Goal: Use online tool/utility: Use online tool/utility

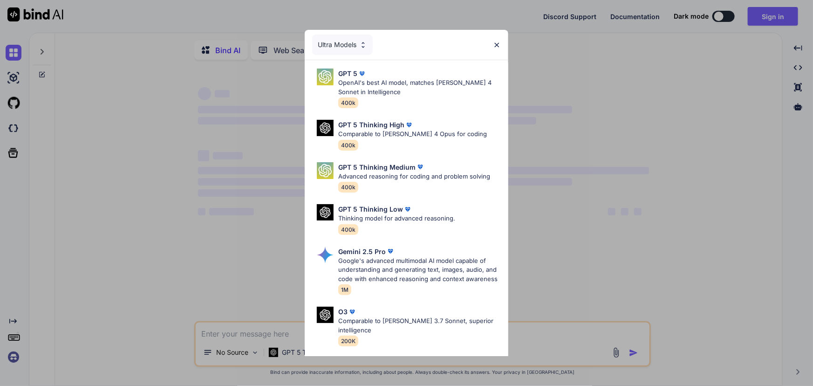
click at [505, 44] on div "Ultra Models" at bounding box center [406, 45] width 203 height 30
click at [502, 44] on div "Ultra Models" at bounding box center [406, 45] width 203 height 30
click at [500, 41] on img at bounding box center [497, 45] width 8 height 8
type textarea "x"
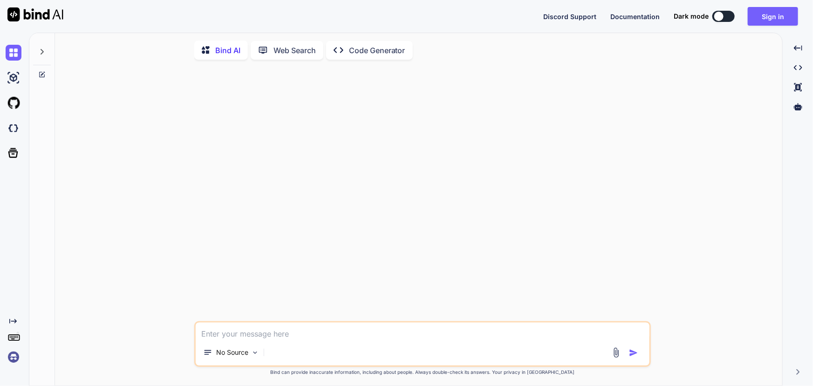
click at [14, 356] on img at bounding box center [14, 357] width 16 height 16
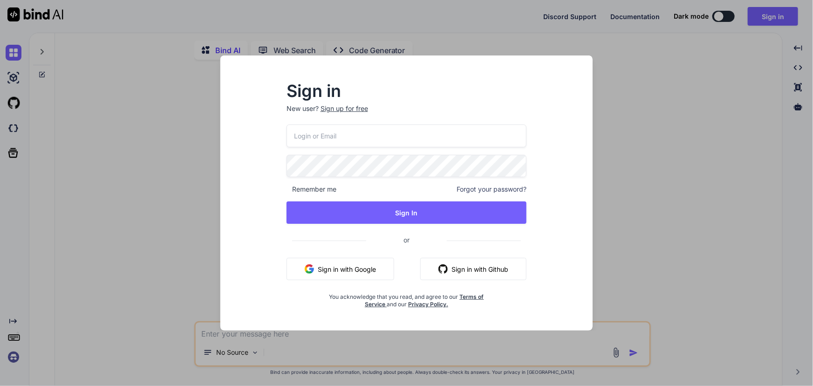
click at [354, 266] on button "Sign in with Google" at bounding box center [341, 269] width 108 height 22
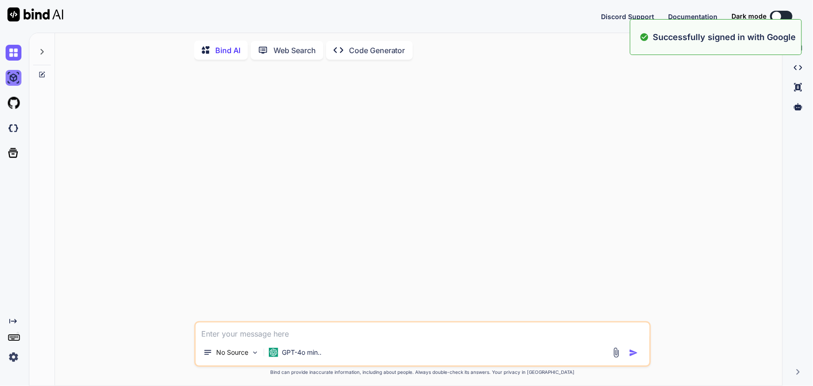
click at [17, 75] on img at bounding box center [14, 78] width 16 height 16
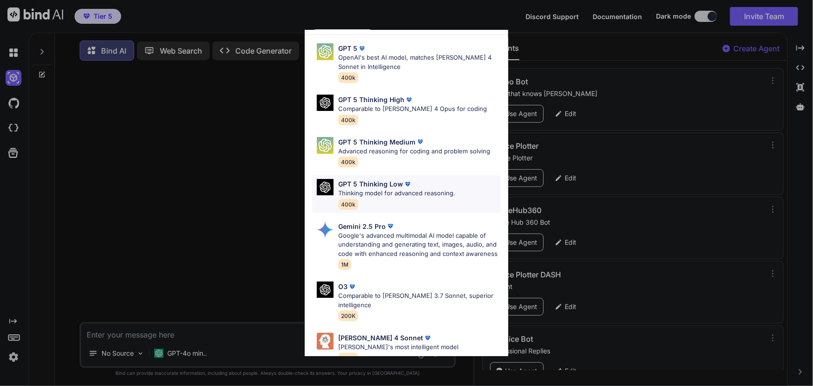
scroll to position [93, 0]
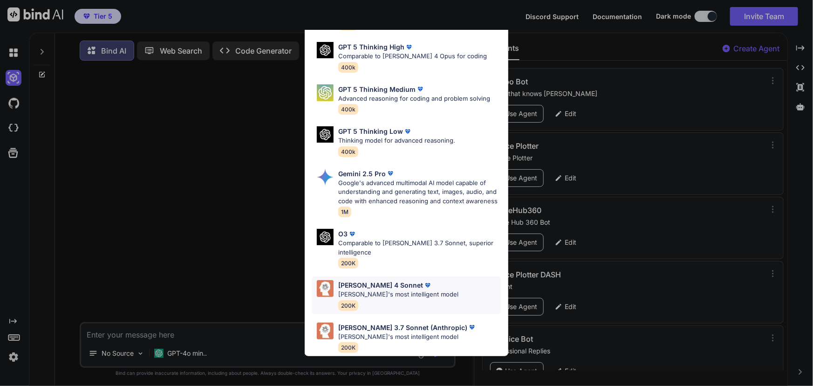
click at [372, 290] on p "[PERSON_NAME]'s most intelligent model" at bounding box center [398, 294] width 120 height 9
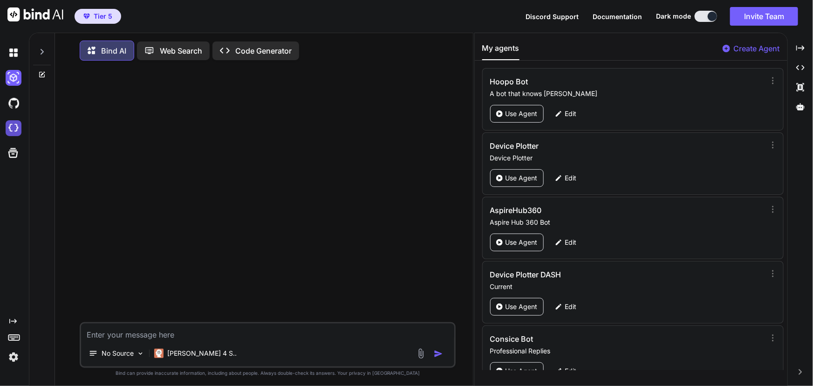
click at [17, 126] on img at bounding box center [14, 128] width 16 height 16
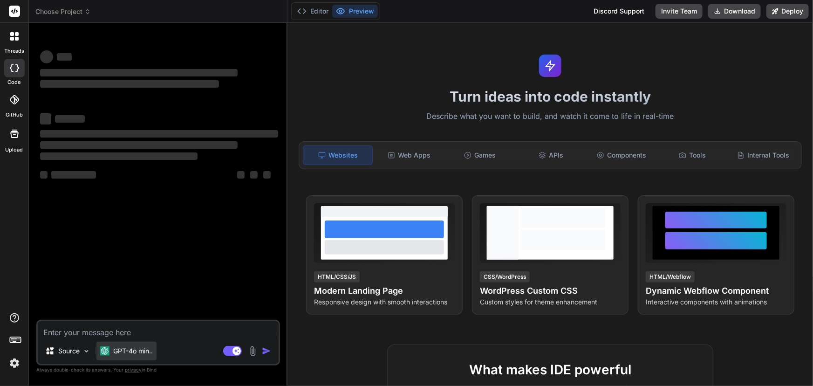
click at [135, 356] on div "GPT-4o min.." at bounding box center [126, 350] width 60 height 19
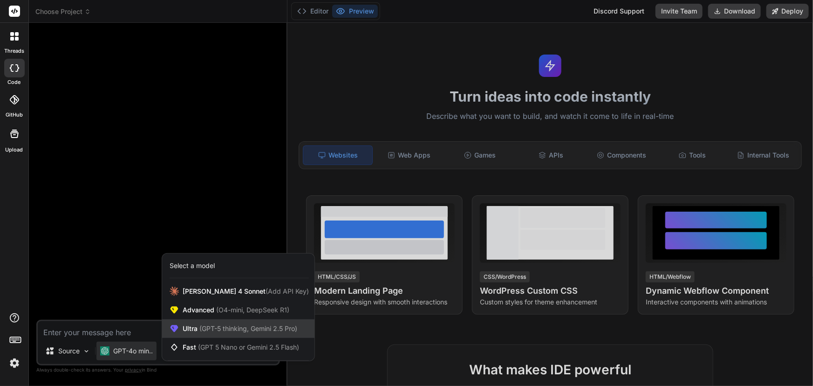
click at [218, 328] on span "(GPT-5 thinking, Gemini 2.5 Pro)" at bounding box center [248, 328] width 100 height 8
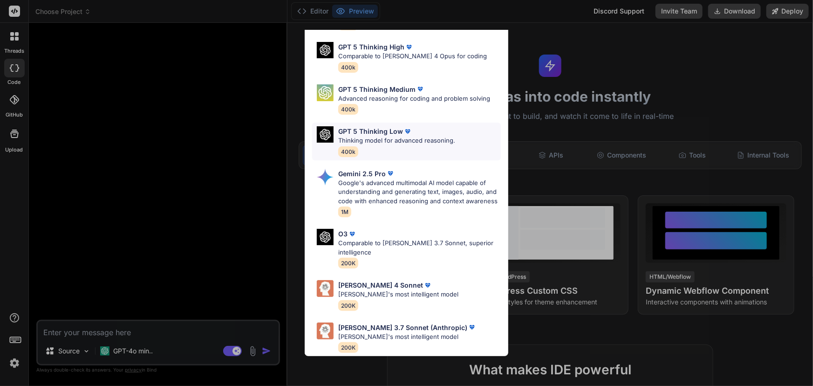
scroll to position [93, 0]
click at [360, 290] on p "[PERSON_NAME]'s most intelligent model" at bounding box center [398, 294] width 120 height 9
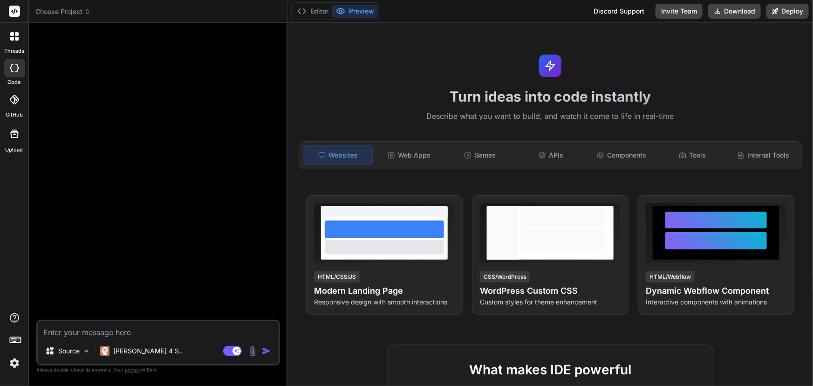
click at [158, 328] on textarea at bounding box center [158, 329] width 241 height 17
paste textarea "Project Scope: Services Bidding Marketplace (MVP → v1.0) 1) Summary Build a two…"
type textarea "x"
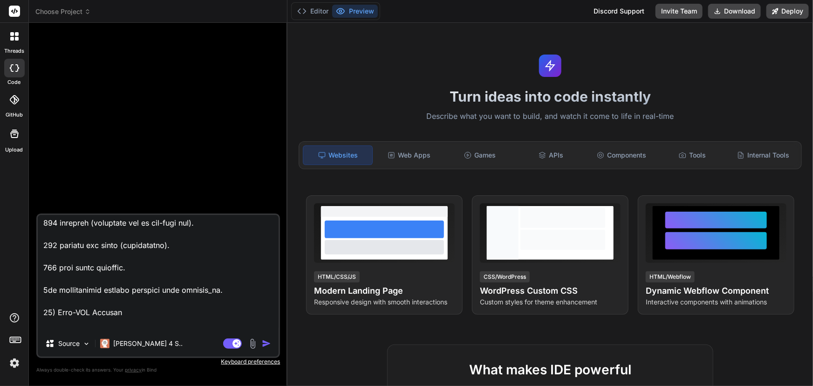
scroll to position [4669, 0]
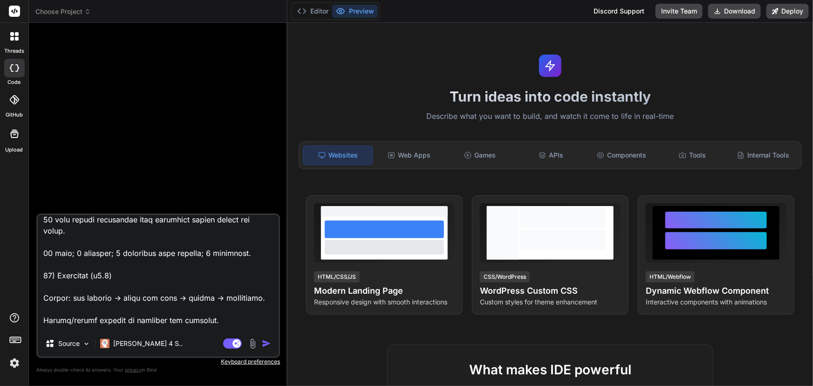
type textarea "Project Scope: Services Bidding Marketplace (MVP → v1.0) 1) Summary Build a two…"
click at [266, 344] on img "button" at bounding box center [266, 343] width 9 height 9
type textarea "x"
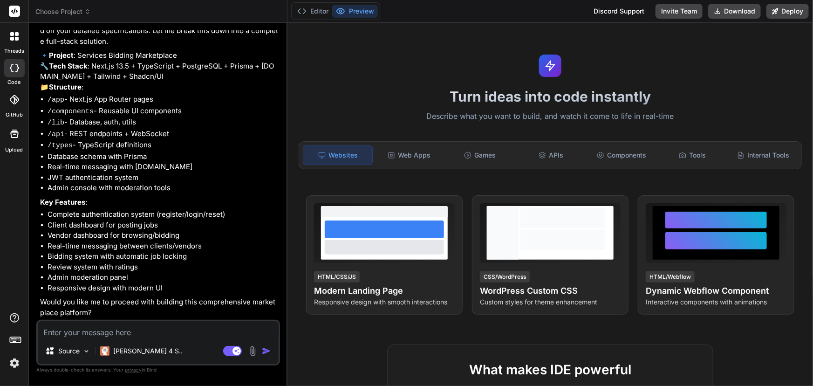
scroll to position [1713, 0]
click at [178, 331] on textarea at bounding box center [158, 329] width 241 height 17
type textarea "x"
type textarea "Y"
type textarea "x"
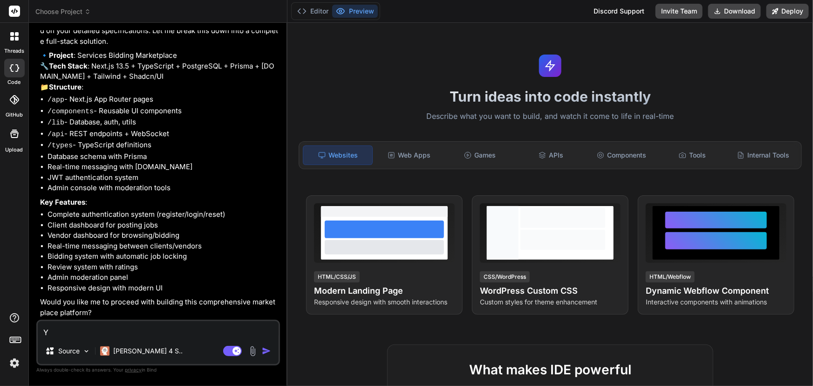
type textarea "Ye"
type textarea "x"
type textarea "Yes"
type textarea "x"
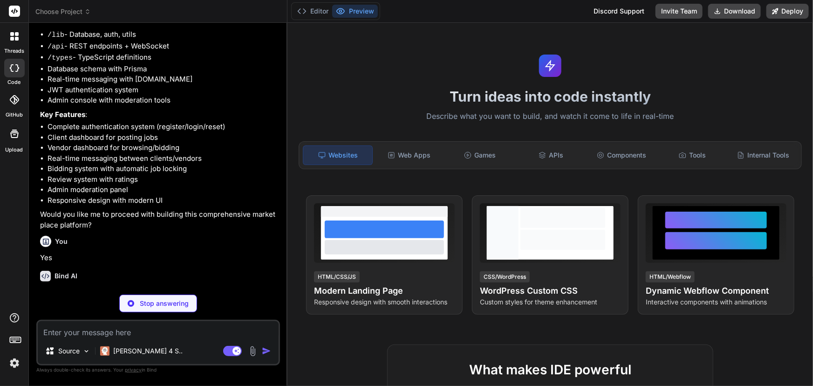
scroll to position [1809, 0]
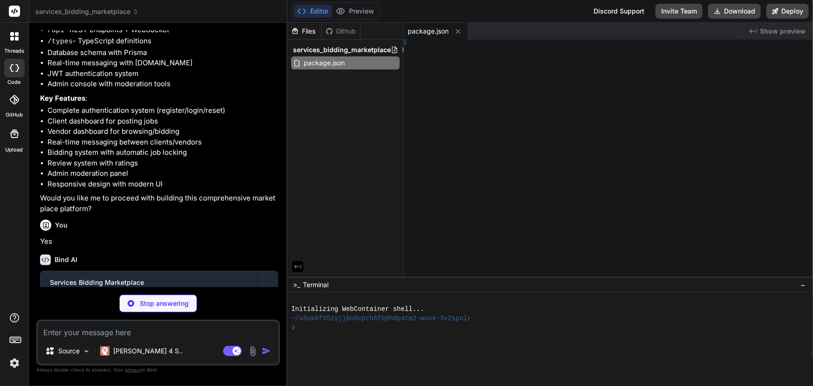
type textarea "x"
type textarea "extConfig"
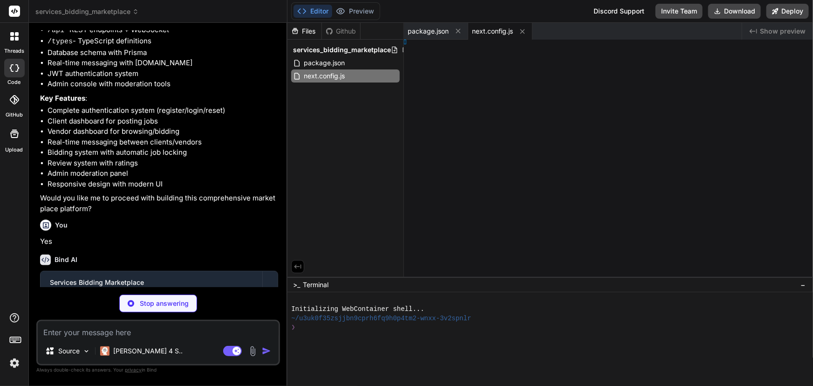
type textarea "x"
type textarea ", }, }"
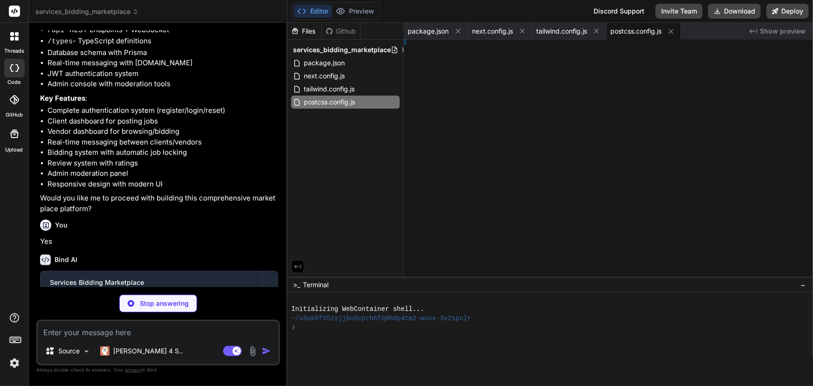
type textarea "x"
type textarea "und; } }"
type textarea "x"
type textarea "ate)) }"
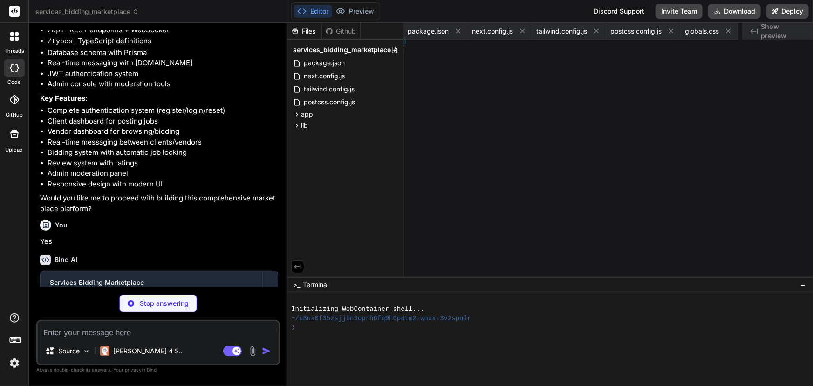
type textarea "x"
type textarea "'admin'"
type textarea "x"
type textarea "accepted }"
type textarea "x"
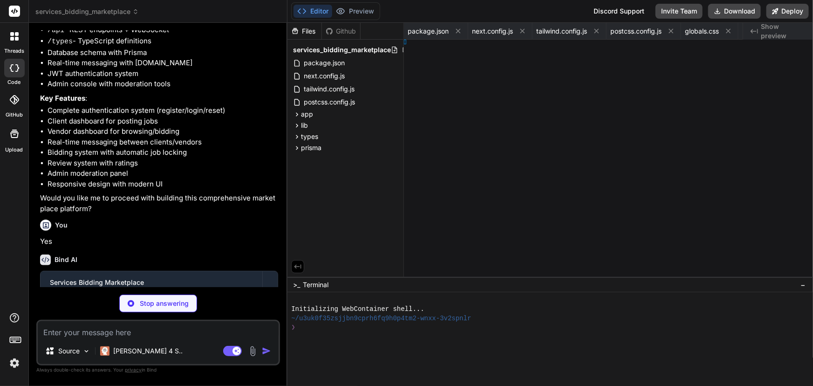
type textarea "= prisma"
type textarea "x"
type textarea "} }"
type textarea "x"
type textarea "ll } }"
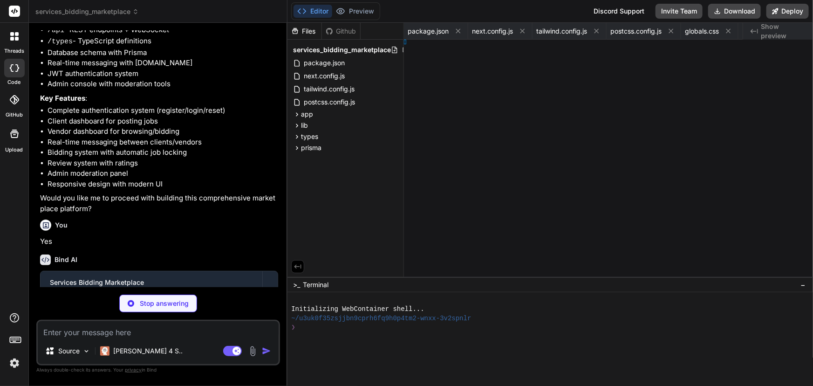
type textarea "x"
type textarea "s }"
type textarea "x"
type textarea "}"
type textarea "x"
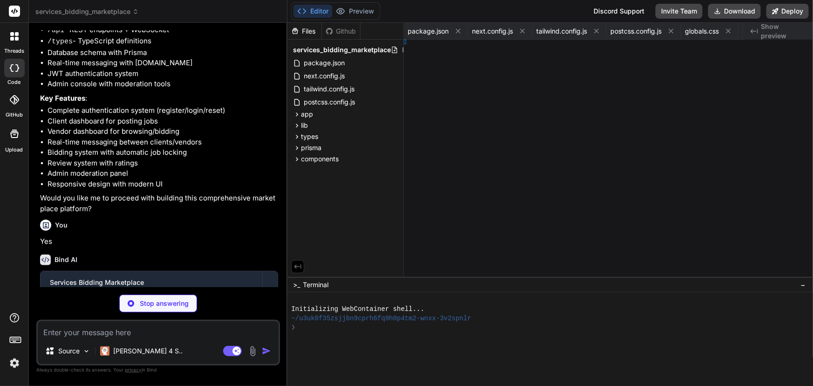
type textarea "ent }"
type textarea "x"
type textarea "ants }"
type textarea "x"
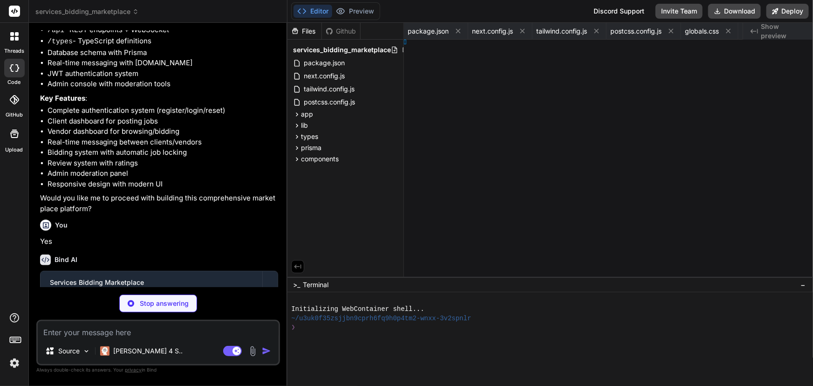
type textarea "}"
type textarea "x"
type textarea ", }"
type textarea "x"
type textarea "ontent }"
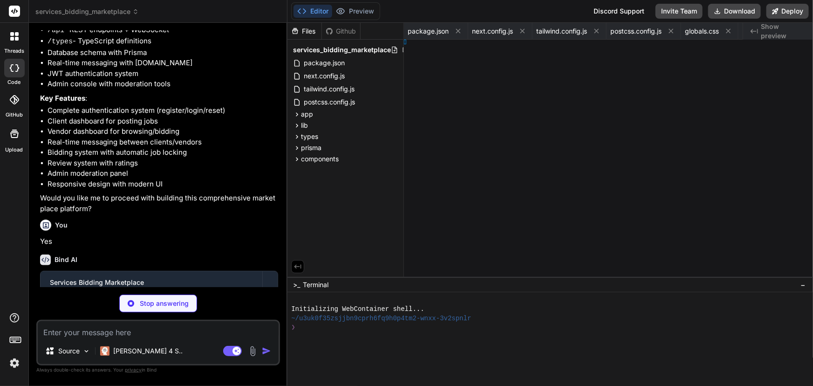
type textarea "x"
type textarea "ck }"
type textarea "x"
type textarea ""flex h-full w-full items-center justify-center rounded-full bg-muted", classNa…"
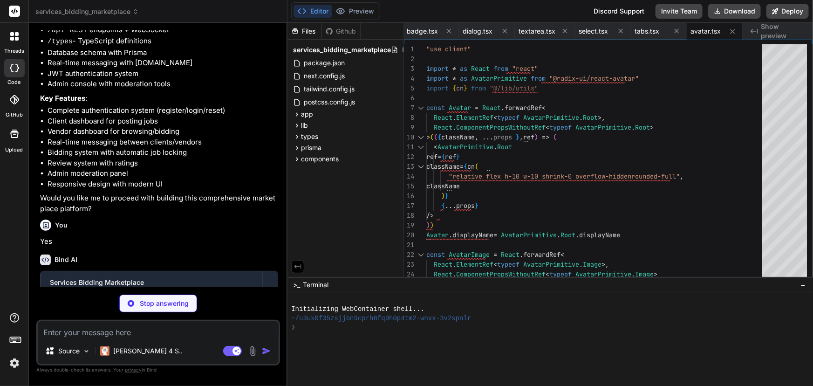
type textarea "x"
type textarea ") }"
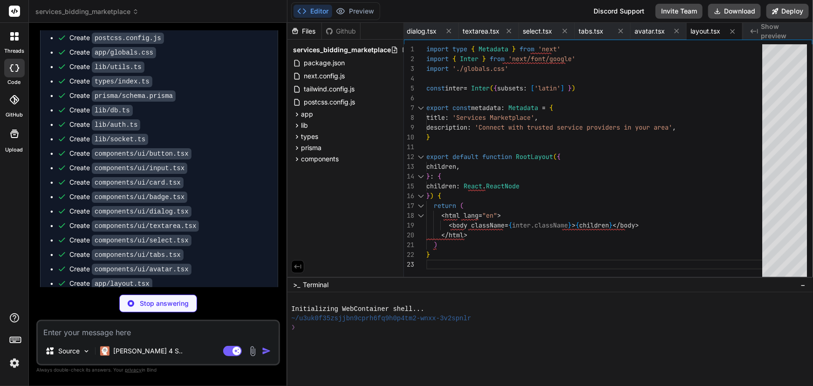
scroll to position [2153, 0]
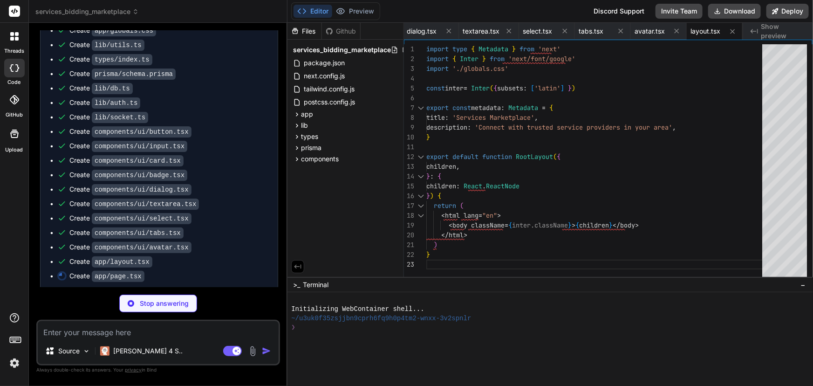
type textarea "x"
type textarea "</div> </div> </div> </footer> </div> ) }"
type textarea "x"
type textarea "function Label({ children, htmlFor, ...props }: any) { return ( <label htmlFor=…"
type textarea "x"
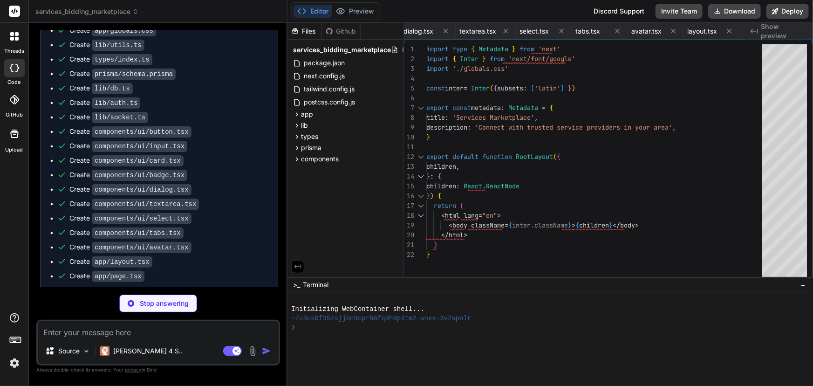
type textarea "<label htmlFor={htmlFor} className="text-sm font-medium leading-none peer-disab…"
type textarea "x"
type textarea "{ message: 'Internal server error' }, { status: 500 } ) } }"
type textarea "x"
type textarea "}"
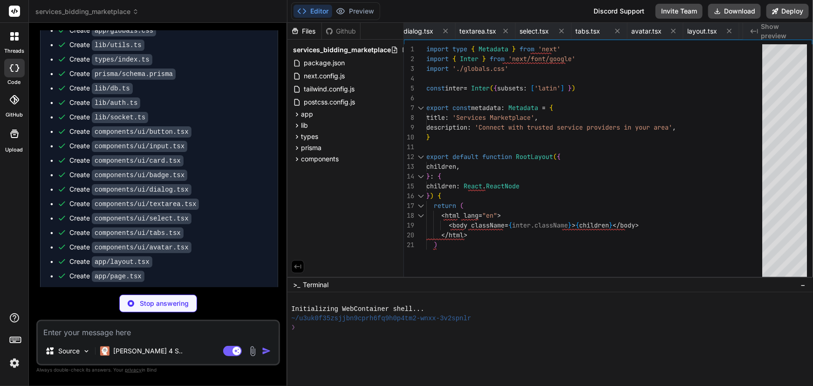
type textarea "x"
type textarea ")) )} </div> </div> </div> ) }"
type textarea "x"
type textarea ") }"
type textarea "x"
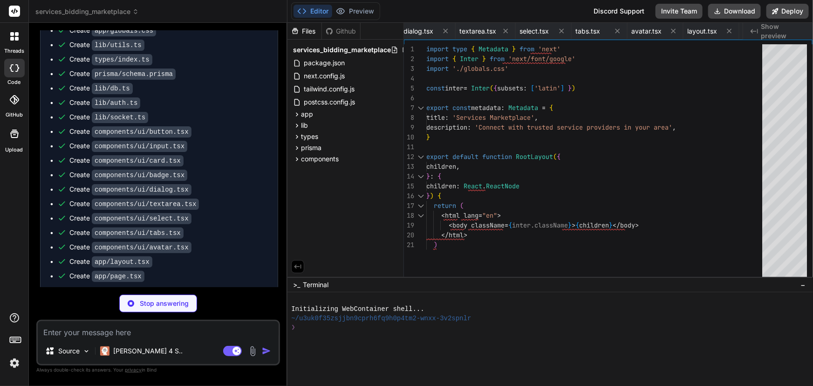
type textarea ") } }"
type textarea "x"
type textarea "{ message: 'Internal server error' }, { status: 500 } ) } }"
type textarea "x"
type textarea "await prisma.$disconnect() })"
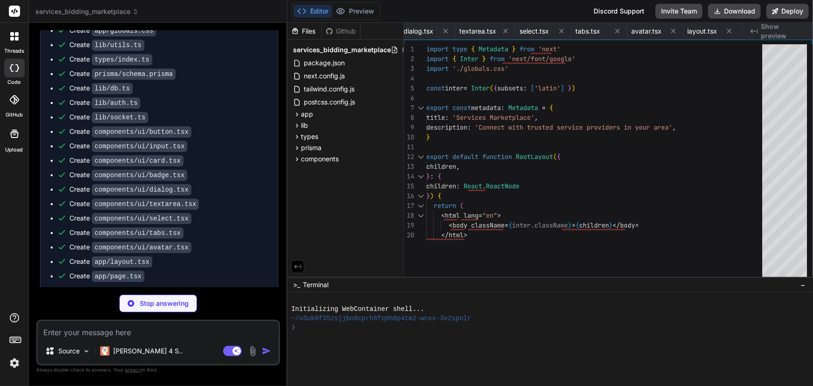
type textarea "x"
type textarea "DATABASE_URL="postgresql://username:password@localhost:5432/servicehub" JWT_SEC…"
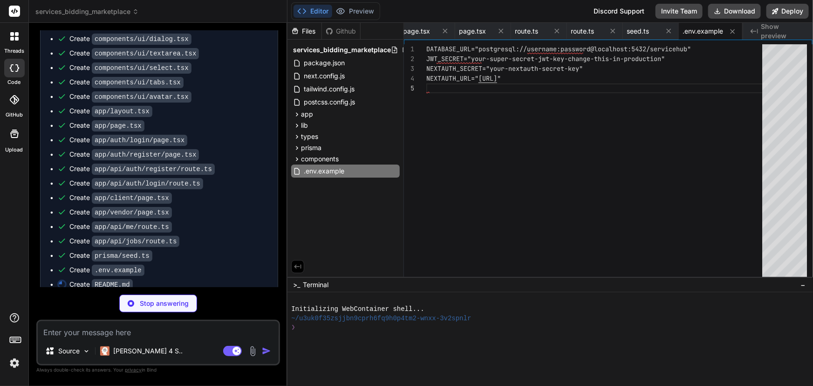
scroll to position [2307, 0]
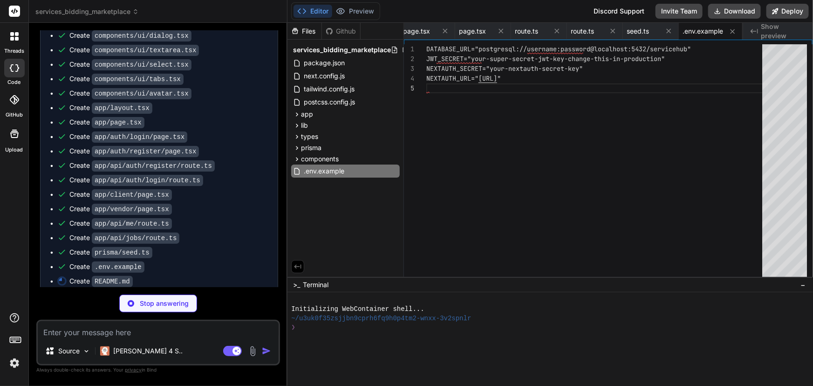
type textarea "x"
type textarea "5. Create Pull Request ## License This project is licensed under the MIT Licens…"
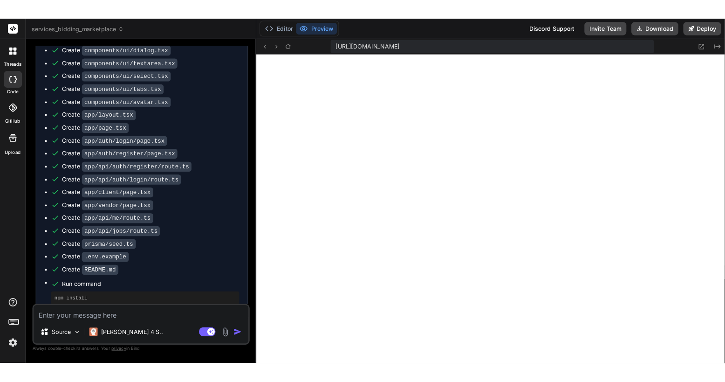
scroll to position [605, 0]
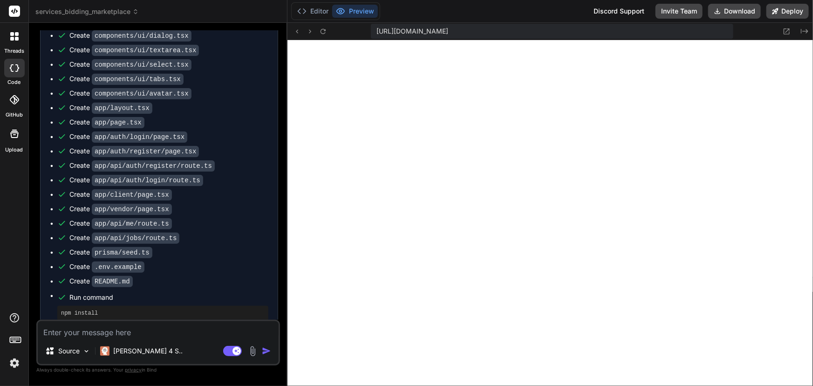
type textarea "x"
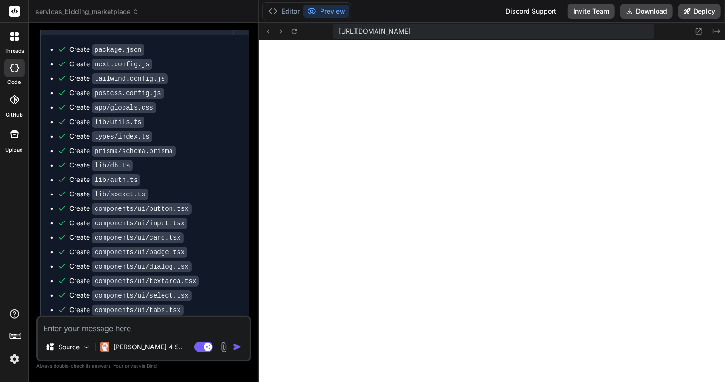
scroll to position [2537, 0]
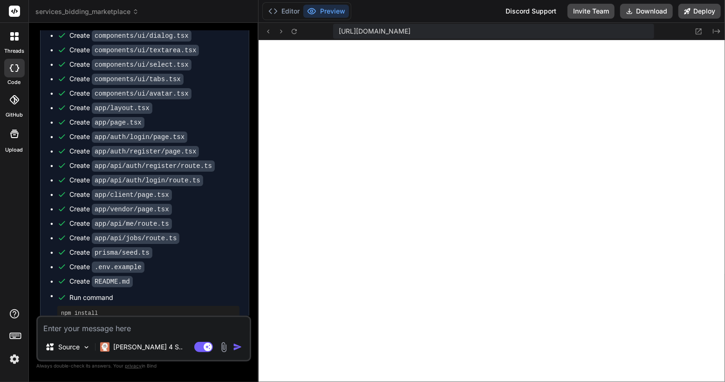
click at [105, 11] on span "services_bidding_marketplace" at bounding box center [86, 11] width 103 height 9
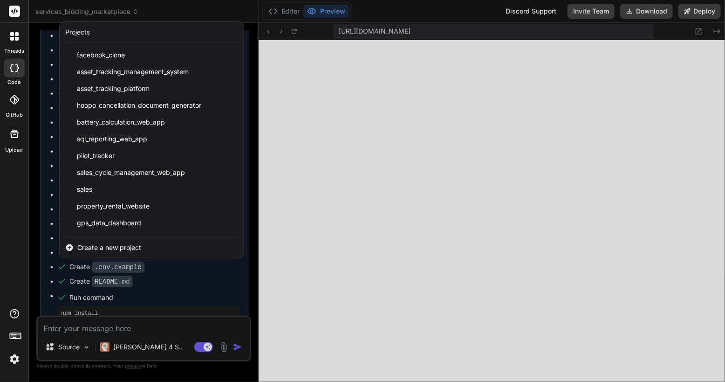
click at [136, 248] on span "Create a new project" at bounding box center [109, 247] width 64 height 9
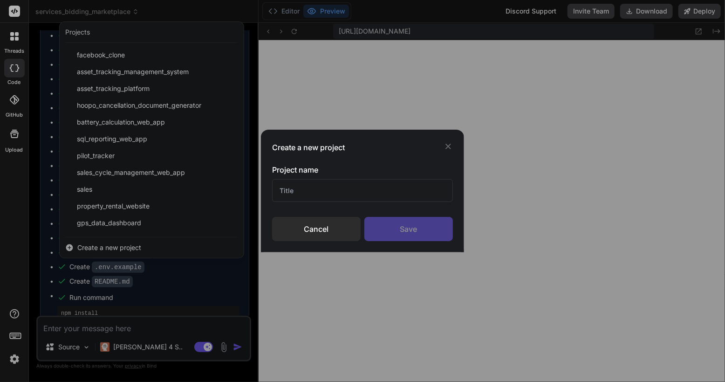
click at [302, 192] on input "text" at bounding box center [362, 190] width 181 height 23
type input "Simple Interactive Form"
click at [409, 223] on div "Save" at bounding box center [408, 229] width 89 height 24
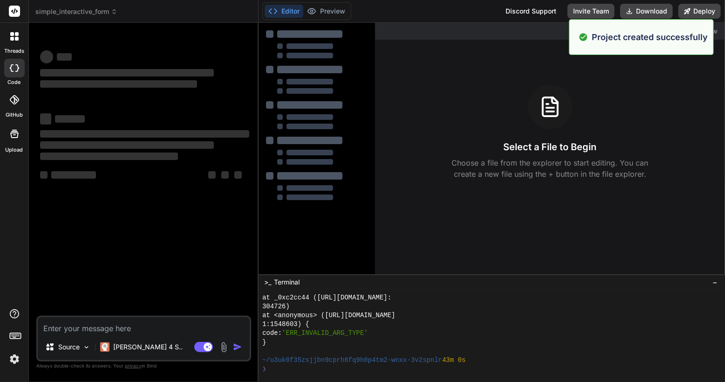
scroll to position [1832, 0]
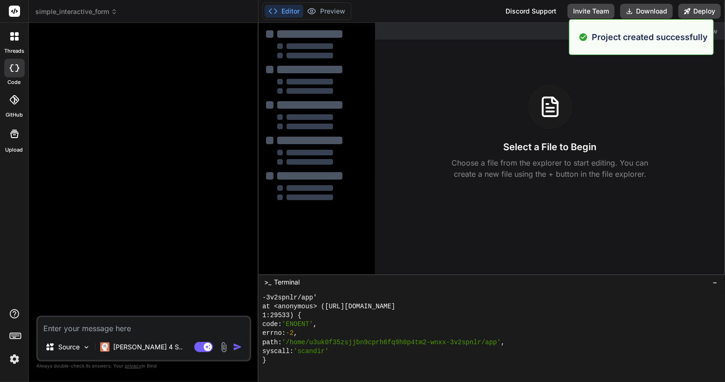
click at [122, 321] on textarea at bounding box center [144, 325] width 212 height 17
type textarea "x"
type textarea "C"
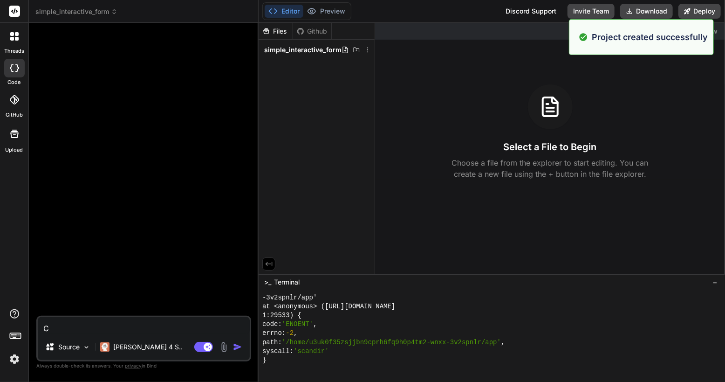
scroll to position [3202, 0]
type textarea "x"
type textarea "Cr"
type textarea "x"
type textarea "Cre"
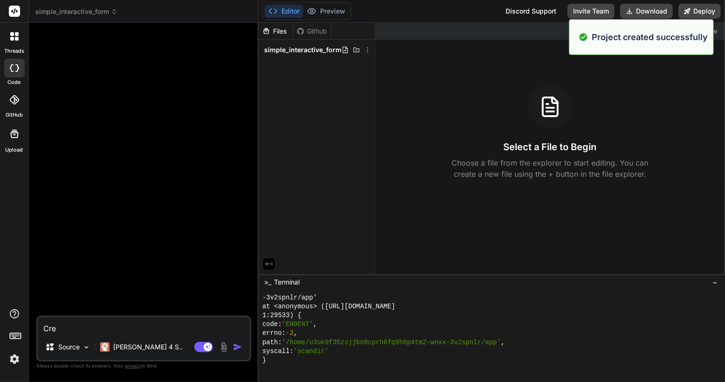
type textarea "x"
type textarea "Crea"
type textarea "x"
type textarea "Creat"
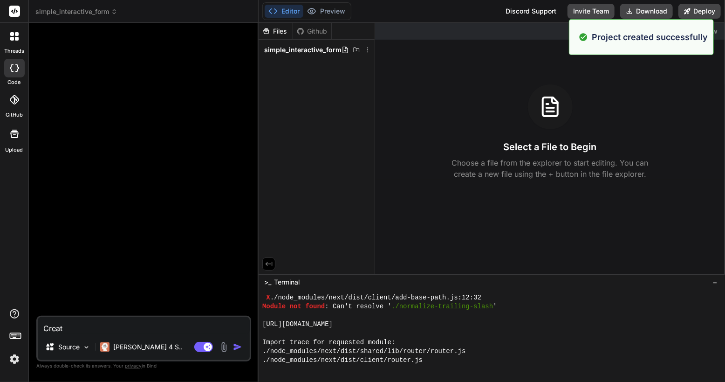
type textarea "x"
type textarea "Create"
type textarea "x"
type textarea "Create"
type textarea "x"
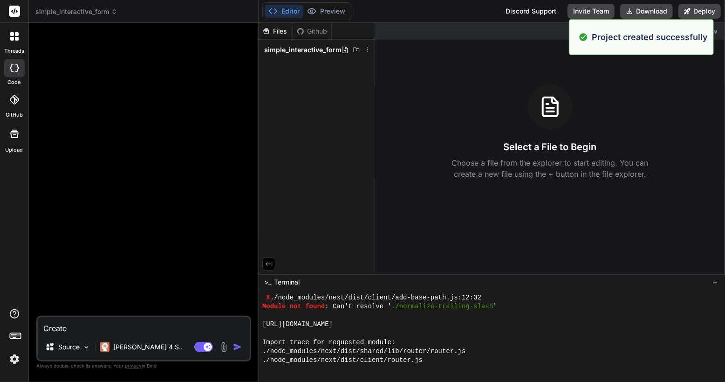
type textarea "Create a"
type textarea "x"
type textarea "Create a"
type textarea "x"
type textarea "Create a s"
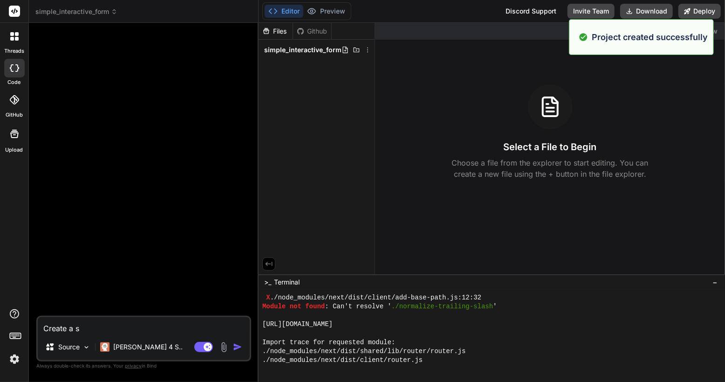
type textarea "x"
type textarea "Create a si"
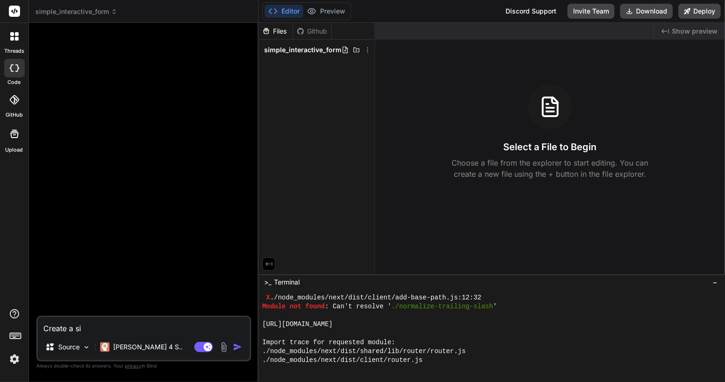
type textarea "x"
type textarea "Create a sim"
type textarea "x"
type textarea "Create a simp"
type textarea "x"
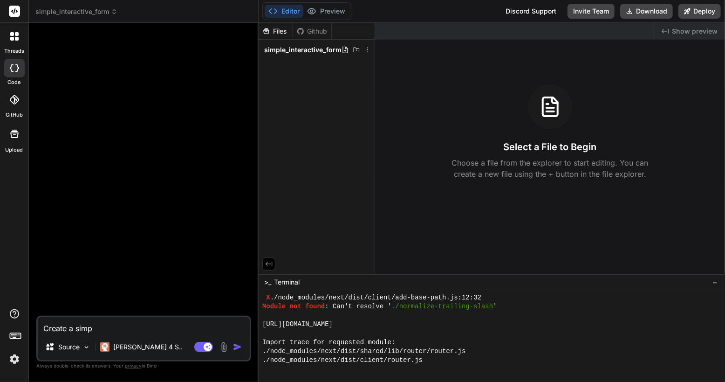
type textarea "Create a simpl"
type textarea "x"
type textarea "Create a simple"
type textarea "x"
type textarea "Create a simple"
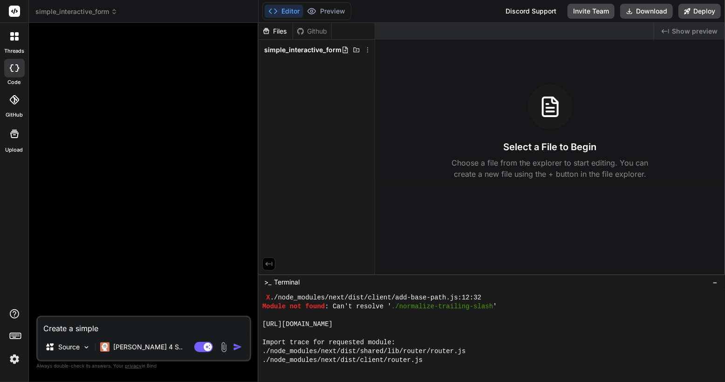
type textarea "x"
type textarea "Create a simple f"
type textarea "x"
type textarea "Create a simple fo"
type textarea "x"
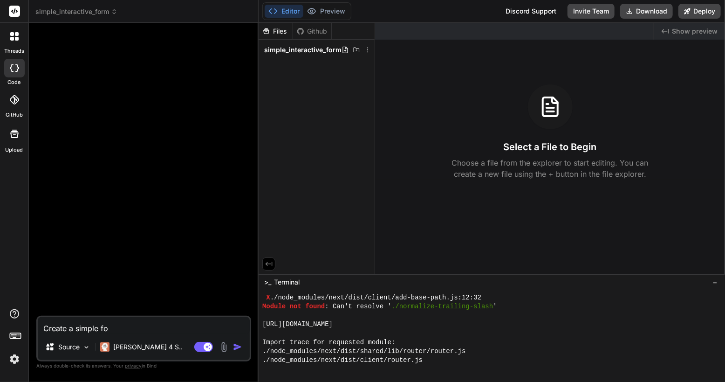
type textarea "Create a simple for"
type textarea "x"
type textarea "Create a simple form"
type textarea "x"
type textarea "Create a simple form"
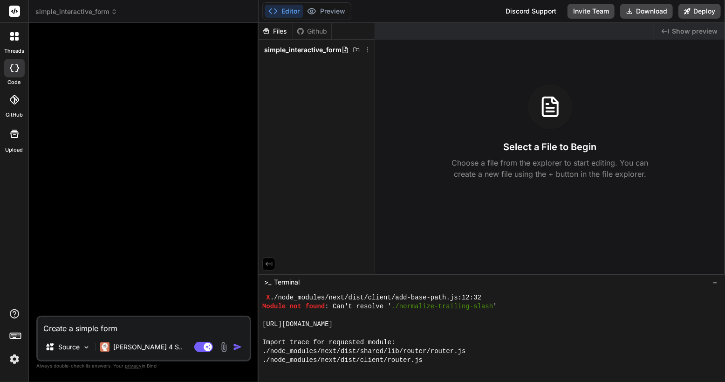
type textarea "x"
type textarea "Create a simple form t"
type textarea "x"
type textarea "Create a simple form th"
type textarea "x"
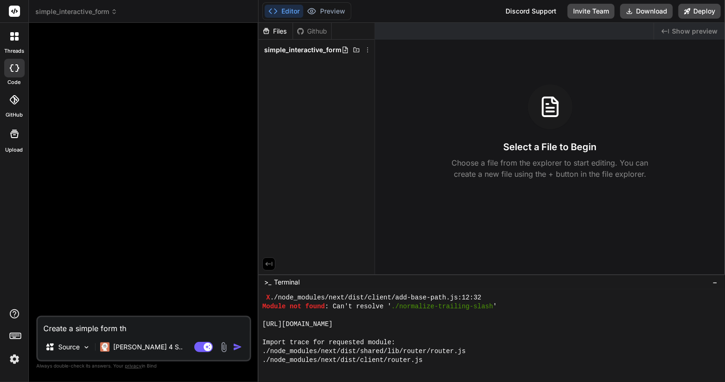
type textarea "Create a simple form tha"
type textarea "x"
type textarea "Create a simple form that"
type textarea "x"
type textarea "Create a simple form that"
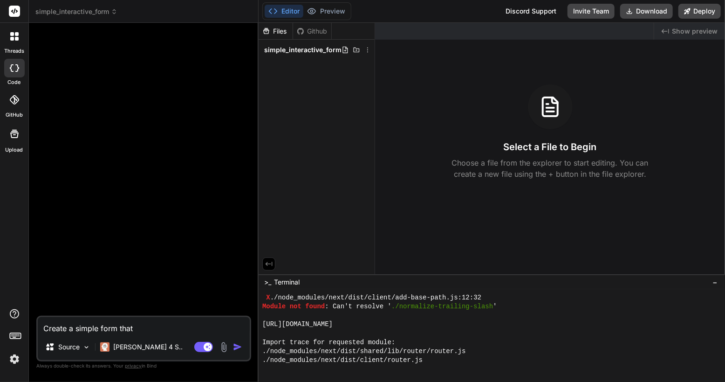
type textarea "x"
type textarea "Create a simple form that g"
type textarea "x"
type textarea "Create a simple form that"
type textarea "x"
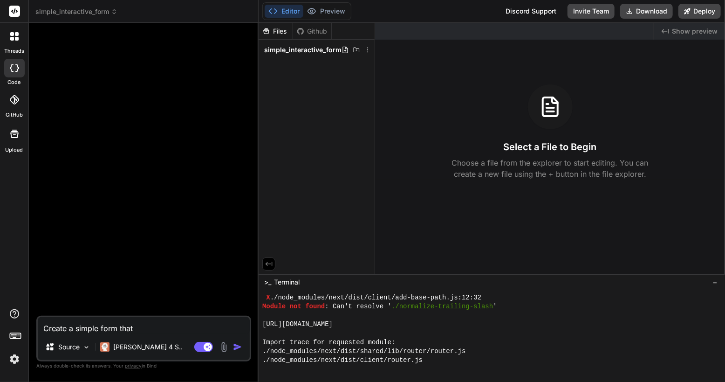
type textarea "Create a simple form that a"
type textarea "x"
type textarea "Create a simple form that as"
type textarea "x"
type textarea "Create a simple form that ask"
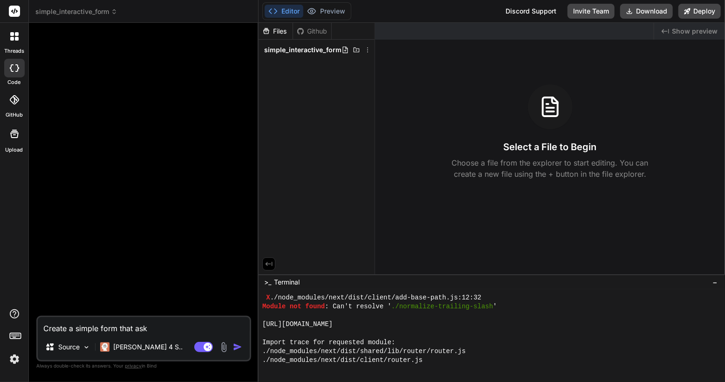
type textarea "x"
type textarea "Create a simple form that asks"
type textarea "x"
type textarea "Create a simple form that asks"
type textarea "x"
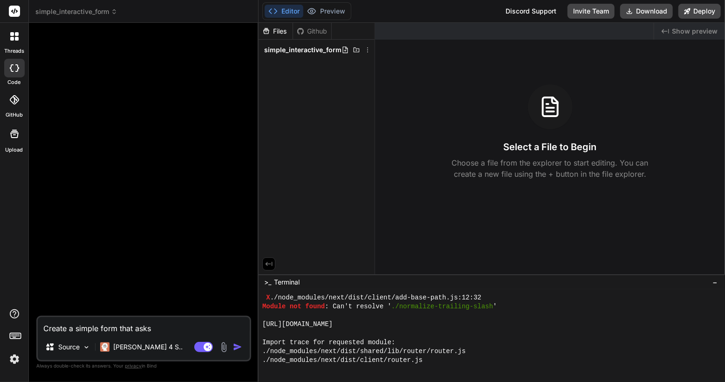
type textarea "Create a simple form that asks 1"
type textarea "x"
type textarea "Create a simple form that asks 1"
type textarea "x"
type textarea "Create a simple form that asks 1 o"
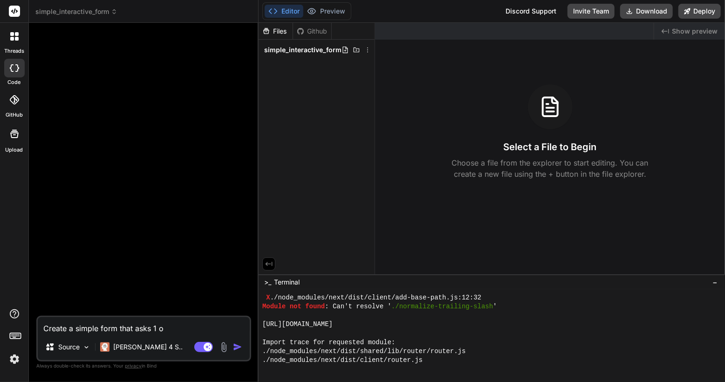
type textarea "x"
type textarea "Create a simple form that asks 1 or"
type textarea "x"
type textarea "Create a simple form that asks 1 or"
type textarea "x"
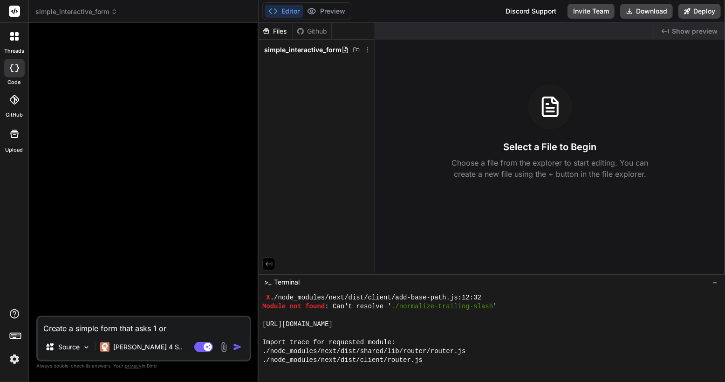
type textarea "Create a simple form that asks 1 or t"
type textarea "x"
type textarea "Create a simple form that asks 1 or"
type textarea "x"
type textarea "Create a simple form that asks 1 or 2"
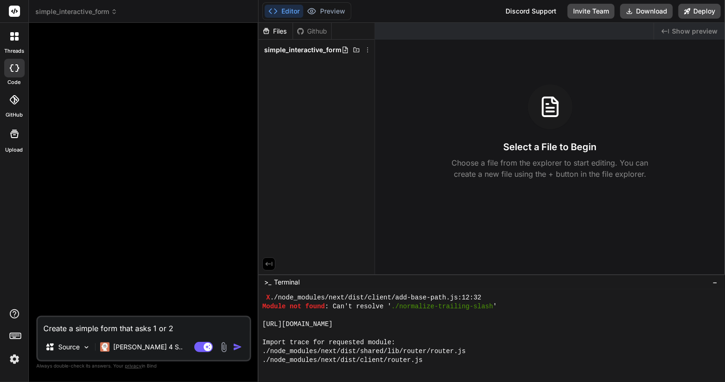
type textarea "x"
type textarea "Create a simple form that asks 1 or 2"
type textarea "x"
type textarea "Create a simple form that asks 1 or 2 q"
type textarea "x"
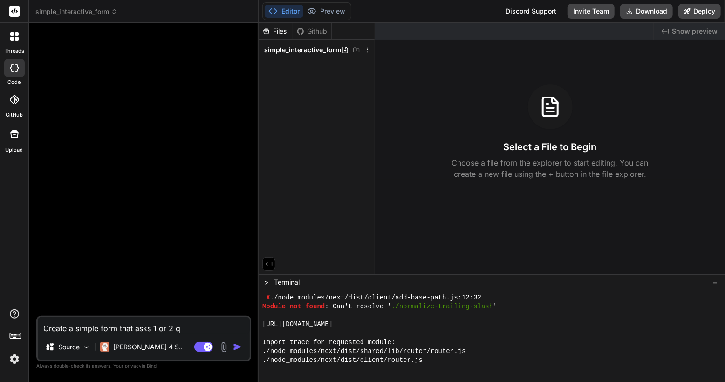
type textarea "Create a simple form that asks 1 or 2 qu"
type textarea "x"
type textarea "Create a simple form that asks 1 or 2 que"
type textarea "x"
type textarea "Create a simple form that asks 1 or 2 ques"
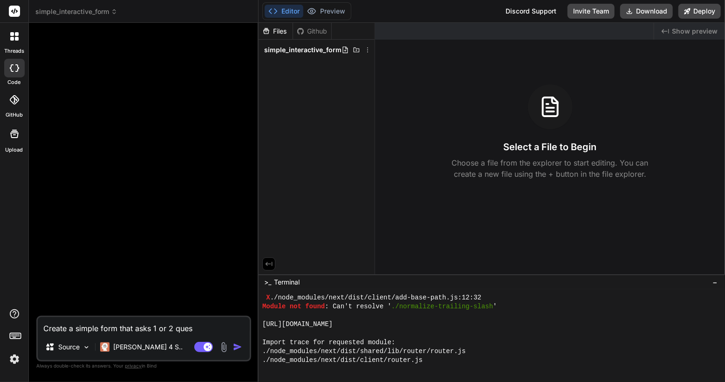
type textarea "x"
type textarea "Create a simple form that asks 1 or 2 quest"
type textarea "x"
type textarea "Create a simple form that asks 1 or 2 questi"
type textarea "x"
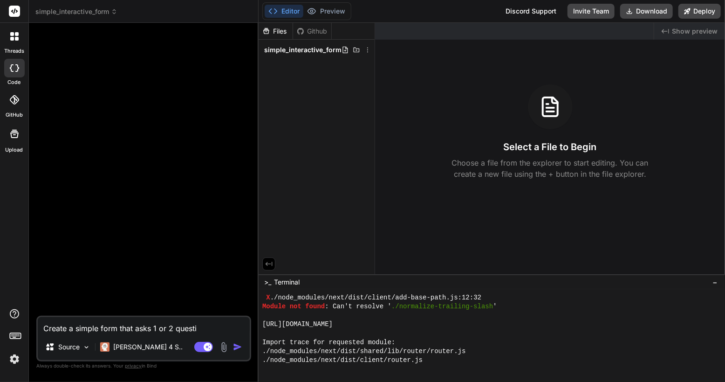
type textarea "Create a simple form that asks 1 or 2 questio"
type textarea "x"
type textarea "Create a simple form that asks 1 or 2 question"
type textarea "x"
type textarea "Create a simple form that asks 1 or 2 questions"
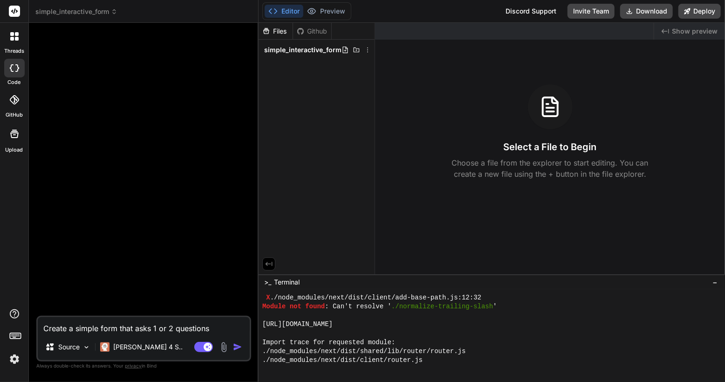
type textarea "x"
type textarea "Create a simple form that asks 1 or 2 questions"
type textarea "x"
type textarea "Create a simple form that asks 1 or 2 questions a"
type textarea "x"
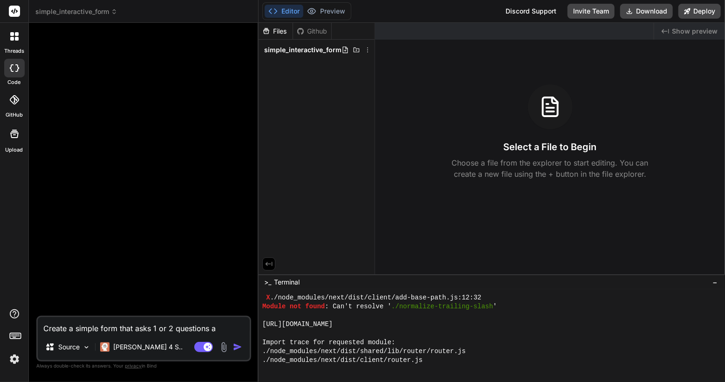
type textarea "Create a simple form that asks 1 or 2 questions at"
type textarea "x"
type textarea "Create a simple form that asks 1 or 2 questions at"
type textarea "x"
type textarea "Create a simple form that asks 1 or 2 questions at a"
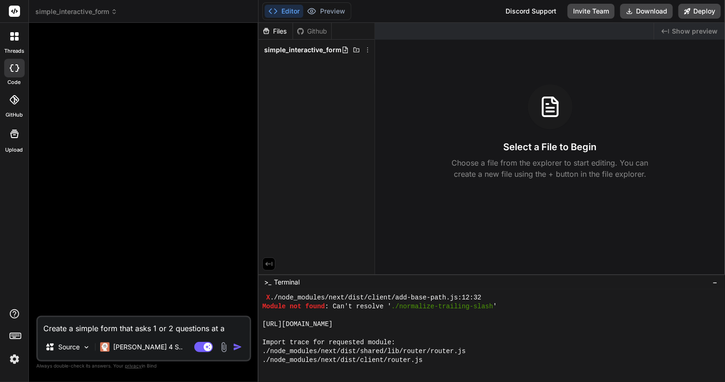
type textarea "x"
type textarea "Create a simple form that asks 1 or 2 questions at a"
type textarea "x"
type textarea "Create a simple form that asks 1 or 2 questions at a t"
type textarea "x"
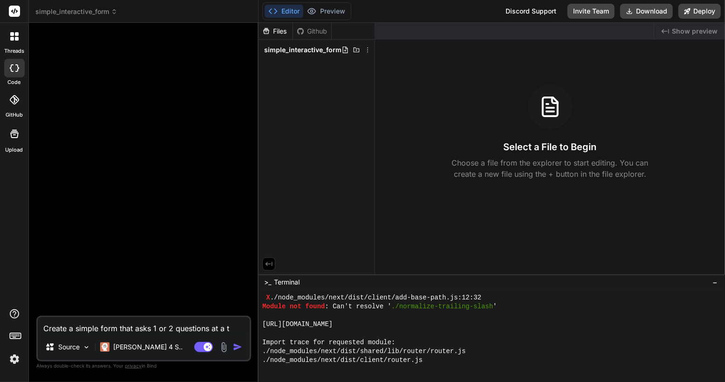
type textarea "Create a simple form that asks 1 or 2 questions at a ti"
type textarea "x"
type textarea "Create a simple form that asks 1 or 2 questions at a tim"
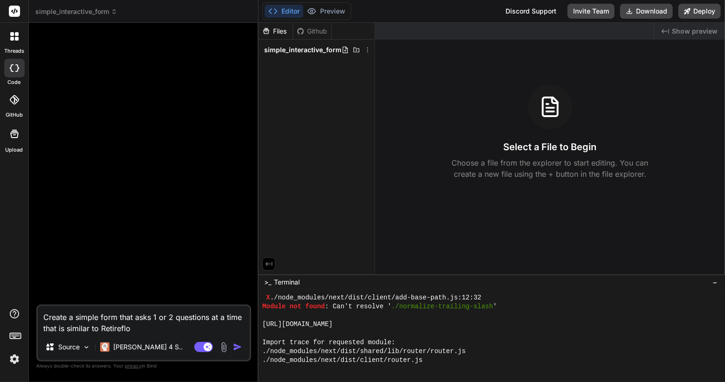
drag, startPoint x: 154, startPoint y: 327, endPoint x: 27, endPoint y: 315, distance: 127.3
click at [27, 315] on div "threads code GitHub Upload simple_interactive_form Created with Pixso. Bind AI …" at bounding box center [362, 191] width 725 height 382
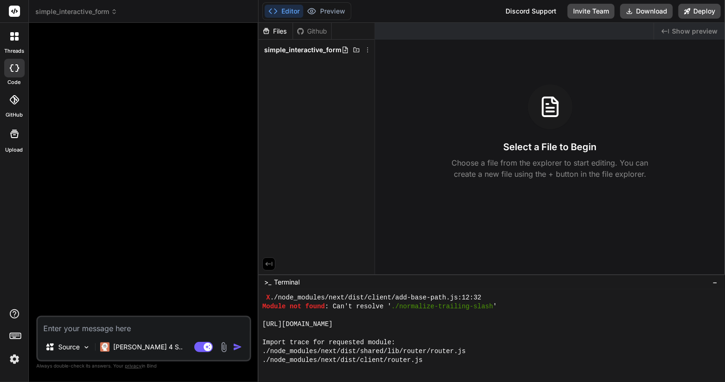
click at [11, 28] on div at bounding box center [15, 37] width 20 height 20
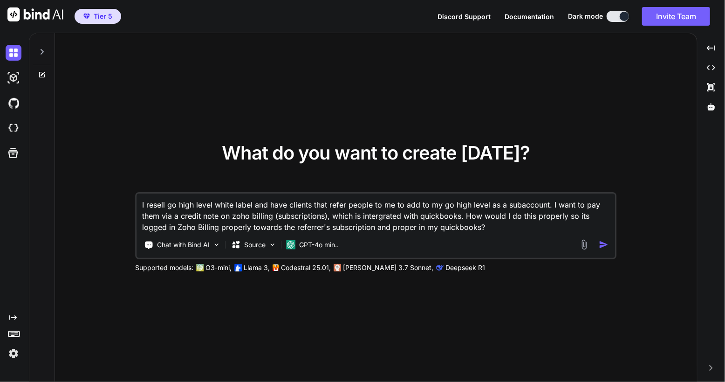
drag, startPoint x: 491, startPoint y: 228, endPoint x: 92, endPoint y: 149, distance: 406.6
click at [92, 149] on div "What do you want to create [DATE]? I resell go high level white label and have …" at bounding box center [376, 207] width 642 height 349
click at [116, 135] on div "What do you want to create [DATE]? I resell go high level white label and have …" at bounding box center [376, 207] width 642 height 349
click at [33, 46] on div at bounding box center [42, 49] width 18 height 32
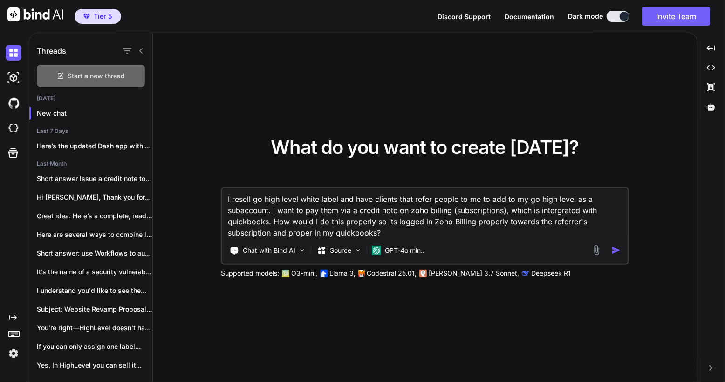
click at [111, 77] on span "Start a new thread" at bounding box center [96, 75] width 57 height 9
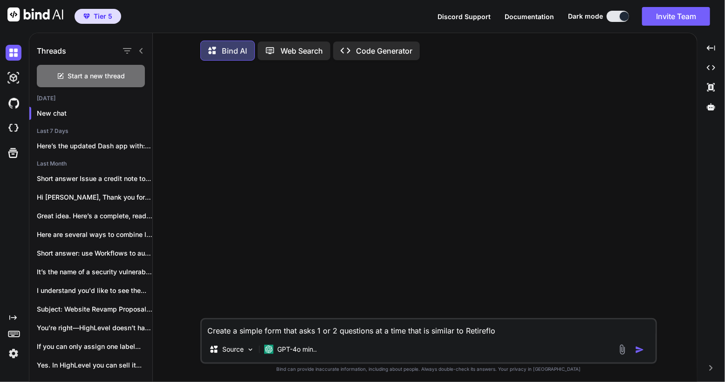
drag, startPoint x: 514, startPoint y: 333, endPoint x: 519, endPoint y: 337, distance: 6.3
click at [519, 336] on textarea "Create a simple form that asks 1 or 2 questions at a time that is similar to Re…" at bounding box center [429, 327] width 454 height 17
click at [519, 335] on textarea "Create a simple form that asks 1 or 2 questions at a time that is similar to Re…" at bounding box center [429, 327] width 454 height 17
type textarea "x"
type textarea "Create a simple form that asks 1 or 2 questions at a time that is similar to Re…"
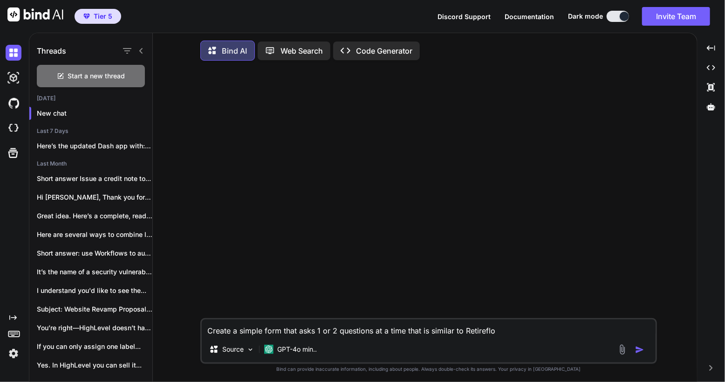
type textarea "x"
type textarea "Create a simple form that asks 1 or 2 questions at a time that is similar to Re…"
type textarea "x"
type textarea "Create a simple form that asks 1 or 2 questions at a time that is similar to Re…"
click at [280, 349] on p "GPT-4o min.." at bounding box center [297, 348] width 40 height 9
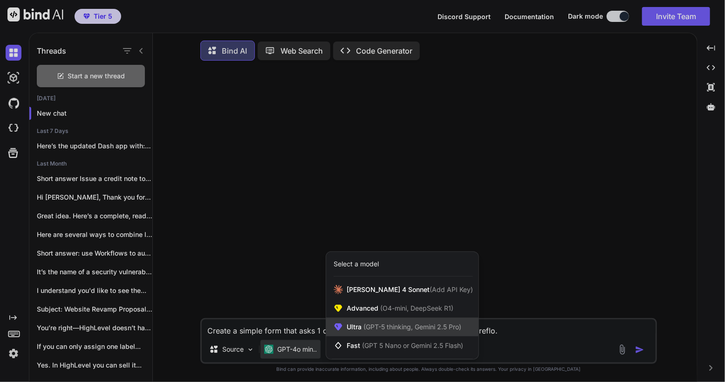
click at [377, 327] on span "(GPT-5 thinking, Gemini 2.5 Pro)" at bounding box center [412, 326] width 100 height 8
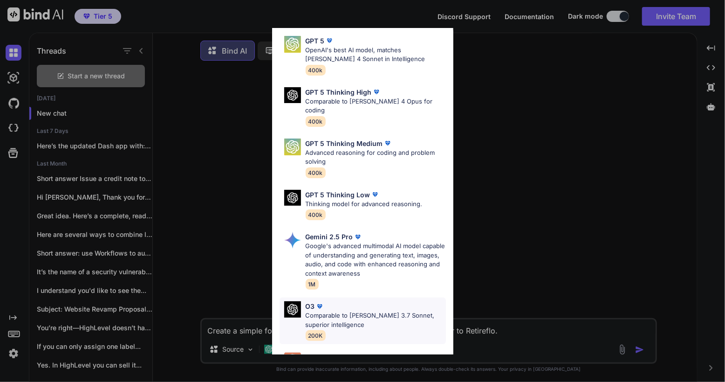
scroll to position [102, 0]
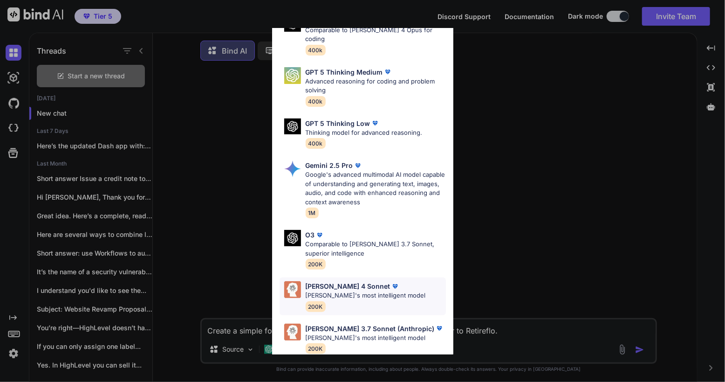
click at [346, 281] on p "[PERSON_NAME] 4 Sonnet" at bounding box center [348, 286] width 85 height 10
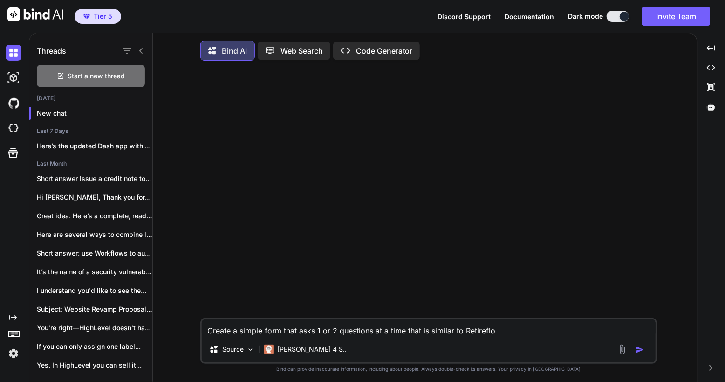
click at [521, 333] on textarea "Create a simple form that asks 1 or 2 questions at a time that is similar to Re…" at bounding box center [429, 327] width 454 height 17
type textarea "x"
type textarea "Create a simple form that asks 1 or 2 questions at a time that is similar to Re…"
type textarea "x"
type textarea "Create a simple form that asks 1 or 2 questions at a time that is similar to Re…"
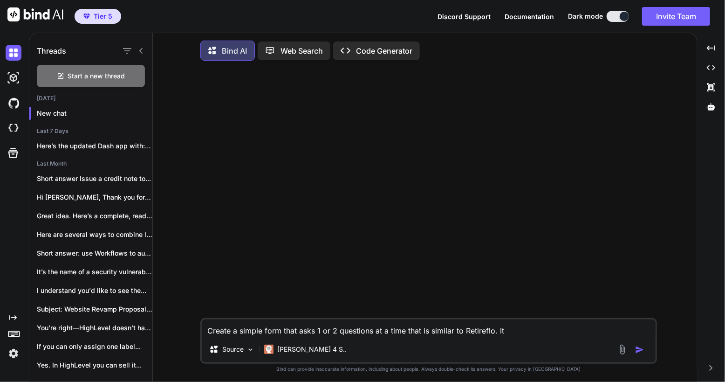
type textarea "x"
type textarea "Create a simple form that asks 1 or 2 questions at a time that is similar to Re…"
type textarea "x"
type textarea "Create a simple form that asks 1 or 2 questions at a time that is similar to Re…"
type textarea "x"
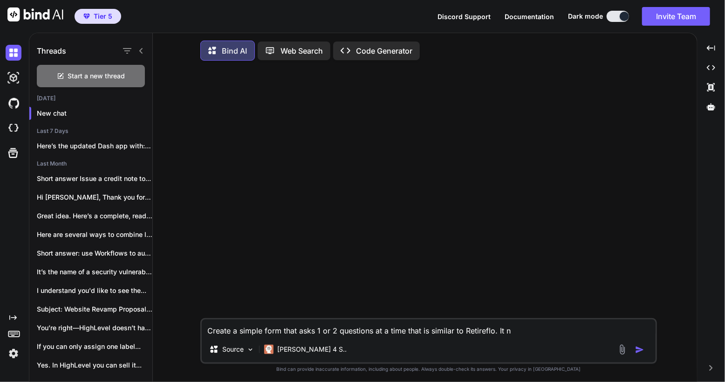
type textarea "Create a simple form that asks 1 or 2 questions at a time that is similar to Re…"
type textarea "x"
type textarea "Create a simple form that asks 1 or 2 questions at a time that is similar to Re…"
type textarea "x"
type textarea "Create a simple form that asks 1 or 2 questions at a time that is similar to Re…"
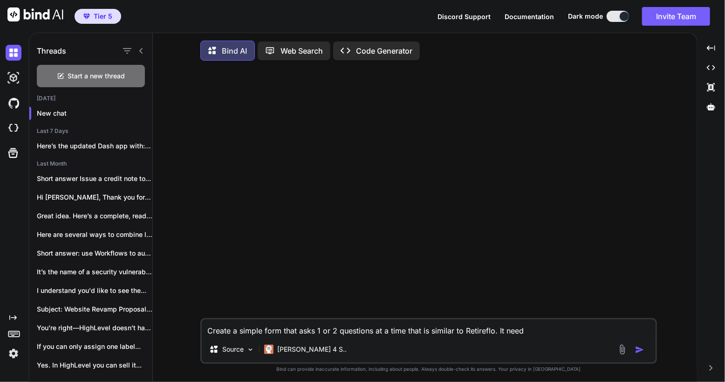
type textarea "x"
type textarea "Create a simple form that asks 1 or 2 questions at a time that is similar to Re…"
type textarea "x"
type textarea "Create a simple form that asks 1 or 2 questions at a time that is similar to Re…"
type textarea "x"
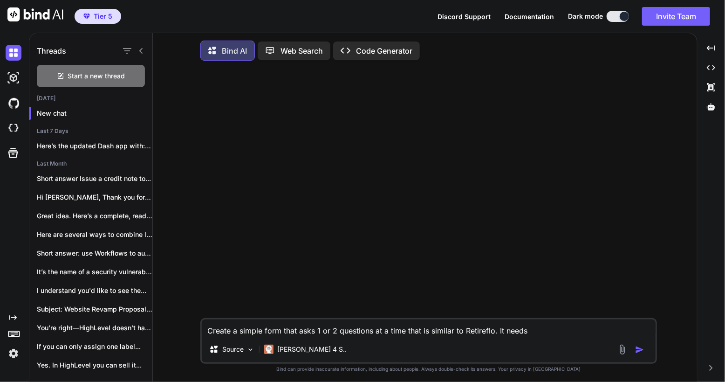
type textarea "Create a simple form that asks 1 or 2 questions at a time that is similar to Re…"
type textarea "x"
type textarea "Create a simple form that asks 1 or 2 questions at a time that is similar to Re…"
type textarea "x"
type textarea "Create a simple form that asks 1 or 2 questions at a time that is similar to Re…"
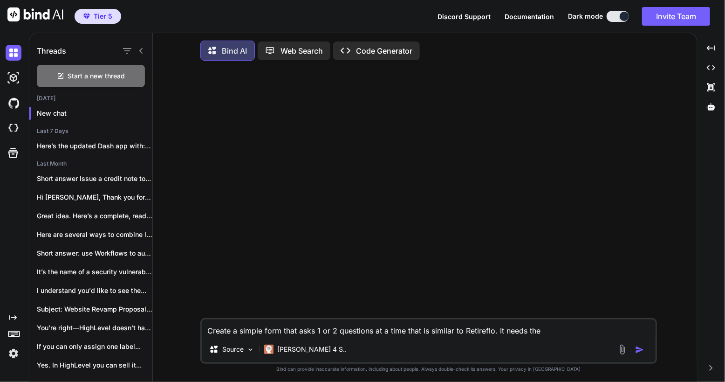
type textarea "x"
type textarea "Create a simple form that asks 1 or 2 questions at a time that is similar to Re…"
click at [573, 328] on textarea "Create a simple form that asks 1 or 2 questions at a time that is similar to Re…" at bounding box center [429, 327] width 454 height 17
click at [568, 331] on textarea "Create a simple form that asks 1 or 2 questions at a time that is similar to Re…" at bounding box center [429, 327] width 454 height 17
click at [568, 328] on textarea "Create a simple form that asks 1 or 2 questions at a time that is similar to Re…" at bounding box center [429, 327] width 454 height 17
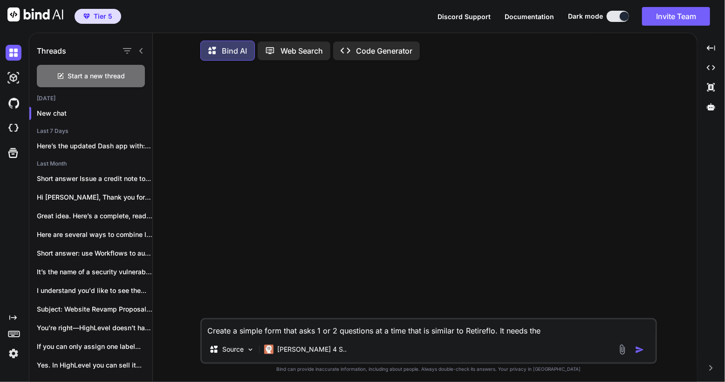
type textarea "x"
type textarea "Create a simple form that asks 1 or 2 questions at a time that is similar to Re…"
type textarea "x"
type textarea "Create a simple form that asks 1 or 2 questions at a time that is similar to Re…"
type textarea "x"
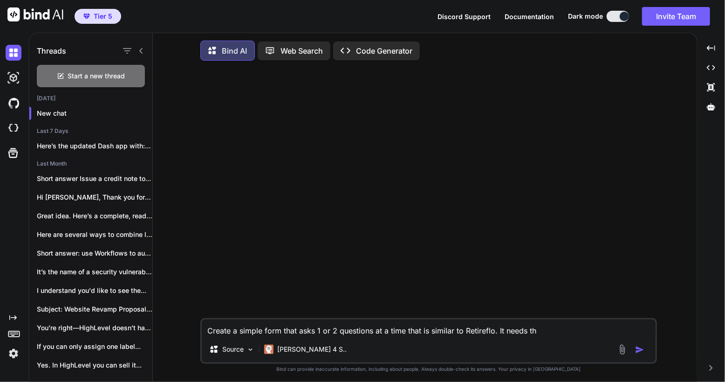
type textarea "Create a simple form that asks 1 or 2 questions at a time that is similar to Re…"
type textarea "x"
type textarea "Create a simple form that asks 1 or 2 questions at a time that is similar to Re…"
type textarea "x"
type textarea "Create a simple form that asks 1 or 2 questions at a time that is similar to Re…"
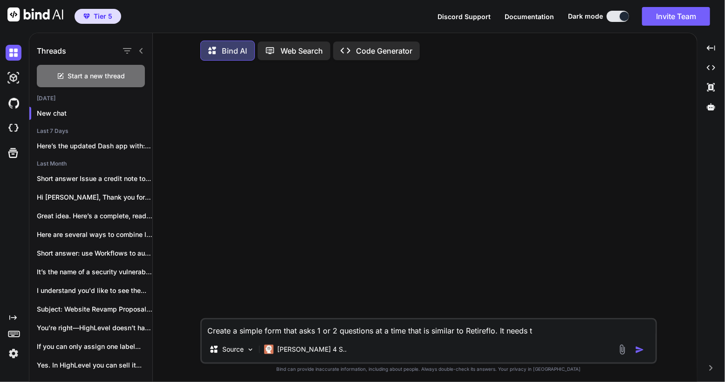
type textarea "x"
type textarea "Create a simple form that asks 1 or 2 questions at a time that is similar to Re…"
type textarea "x"
type textarea "Create a simple form that asks 1 or 2 questions at a time that is similar to Re…"
type textarea "x"
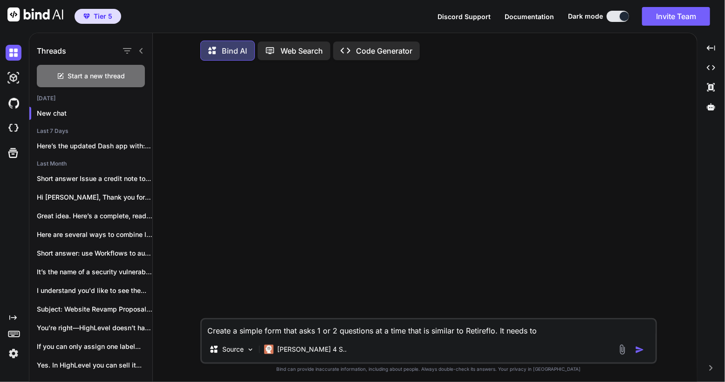
type textarea "Create a simple form that asks 1 or 2 questions at a time that is similar to Re…"
type textarea "x"
type textarea "Create a simple form that asks 1 or 2 questions at a time that is similar to Re…"
type textarea "x"
type textarea "Create a simple form that asks 1 or 2 questions at a time that is similar to Re…"
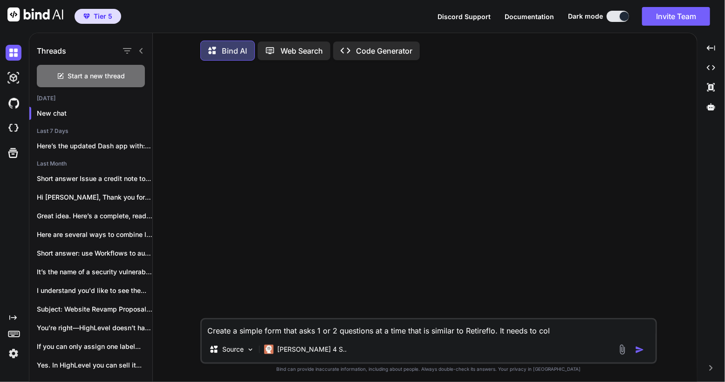
type textarea "x"
type textarea "Create a simple form that asks 1 or 2 questions at a time that is similar to Re…"
type textarea "x"
type textarea "Create a simple form that asks 1 or 2 questions at a time that is similar to Re…"
type textarea "x"
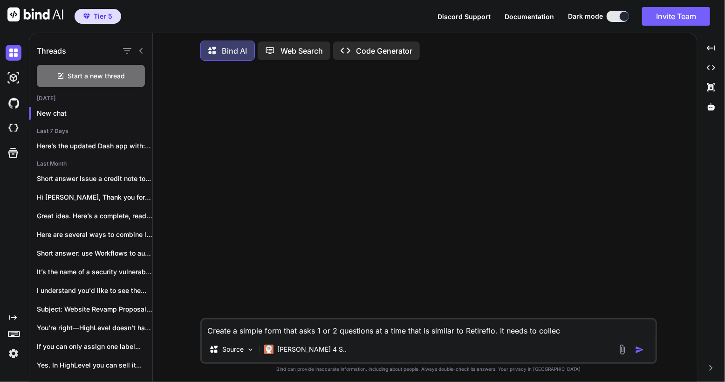
type textarea "Create a simple form that asks 1 or 2 questions at a time that is similar to Re…"
type textarea "x"
type textarea "Create a simple form that asks 1 or 2 questions at a time that is similar to Re…"
type textarea "x"
type textarea "Create a simple form that asks 1 or 2 questions at a time that is similar to Re…"
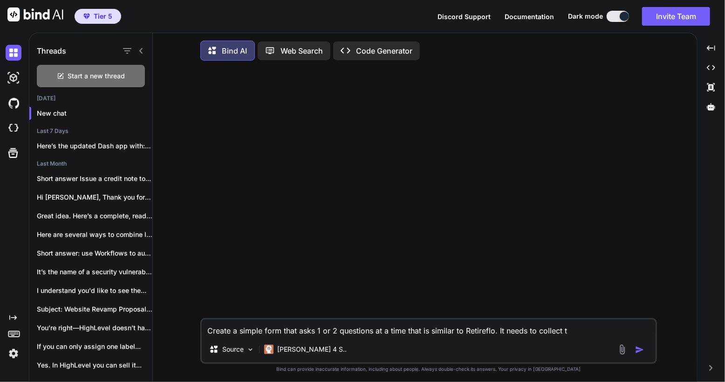
type textarea "x"
type textarea "Create a simple form that asks 1 or 2 questions at a time that is similar to Re…"
type textarea "x"
type textarea "Create a simple form that asks 1 or 2 questions at a time that is similar to Re…"
type textarea "x"
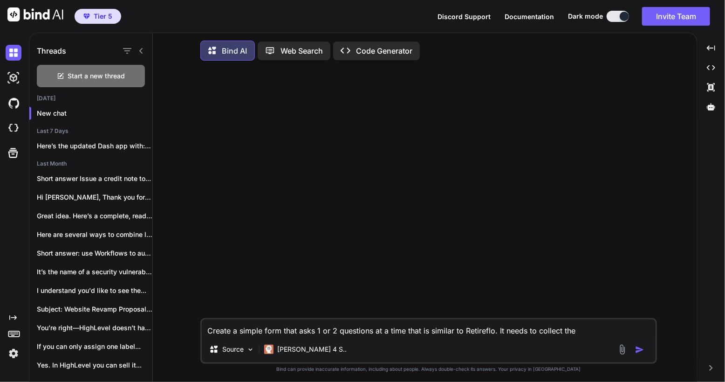
type textarea "Create a simple form that asks 1 or 2 questions at a time that is similar to Re…"
type textarea "x"
type textarea "Create a simple form that asks 1 or 2 questions at a time that is similar to Re…"
type textarea "x"
type textarea "Create a simple form that asks 1 or 2 questions at a time that is similar to Re…"
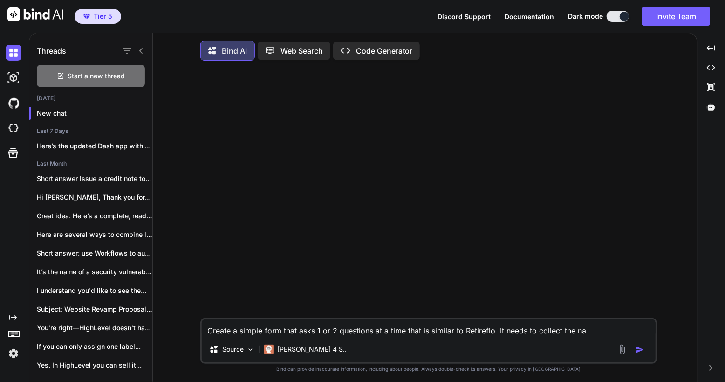
type textarea "x"
type textarea "Create a simple form that asks 1 or 2 questions at a time that is similar to Re…"
type textarea "x"
type textarea "Create a simple form that asks 1 or 2 questions at a time that is similar to Re…"
type textarea "x"
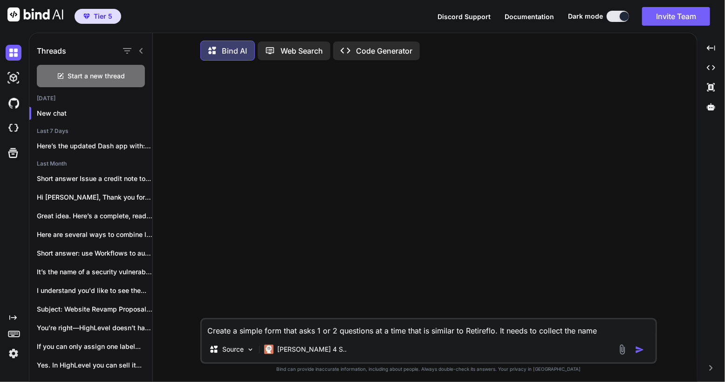
type textarea "Create a simple form that asks 1 or 2 questions at a time that is similar to Re…"
type textarea "x"
type textarea "Create a simple form that asks 1 or 2 questions at a time that is similar to Re…"
type textarea "x"
type textarea "Create a simple form that asks 1 or 2 questions at a time that is similar to Re…"
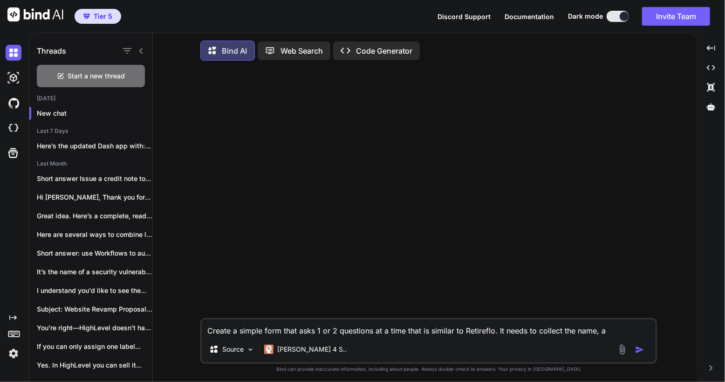
type textarea "x"
type textarea "Create a simple form that asks 1 or 2 questions at a time that is similar to Re…"
type textarea "x"
type textarea "Create a simple form that asks 1 or 2 questions at a time that is similar to Re…"
type textarea "x"
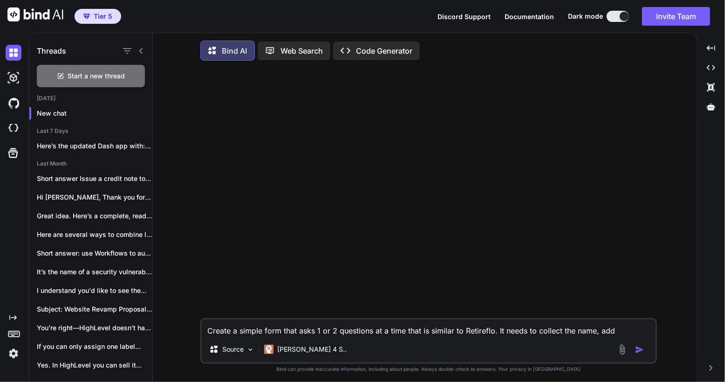
type textarea "Create a simple form that asks 1 or 2 questions at a time that is similar to Re…"
type textarea "x"
type textarea "Create a simple form that asks 1 or 2 questions at a time that is similar to Re…"
type textarea "x"
type textarea "Create a simple form that asks 1 or 2 questions at a time that is similar to Re…"
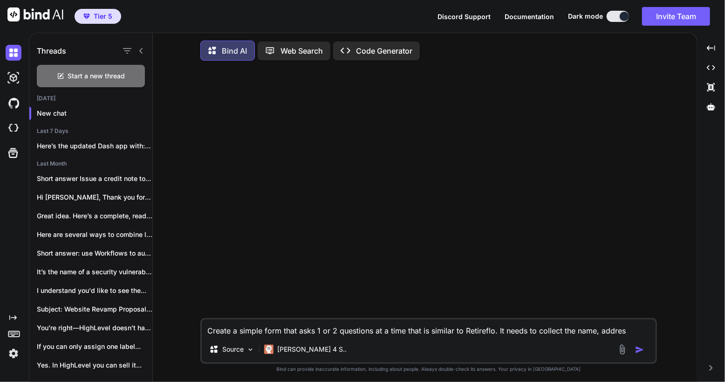
type textarea "x"
type textarea "Create a simple form that asks 1 or 2 questions at a time that is similar to Re…"
type textarea "x"
type textarea "Create a simple form that asks 1 or 2 questions at a time that is similar to Re…"
type textarea "x"
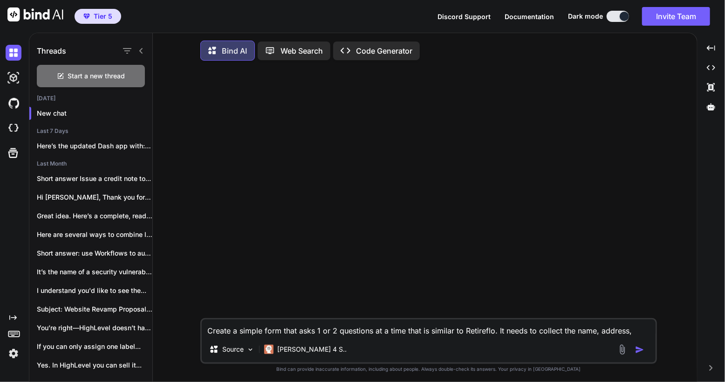
type textarea "Create a simple form that asks 1 or 2 questions at a time that is similar to Re…"
type textarea "x"
type textarea "Create a simple form that asks 1 or 2 questions at a time that is similar to Re…"
type textarea "x"
type textarea "Create a simple form that asks 1 or 2 questions at a time that is similar to Re…"
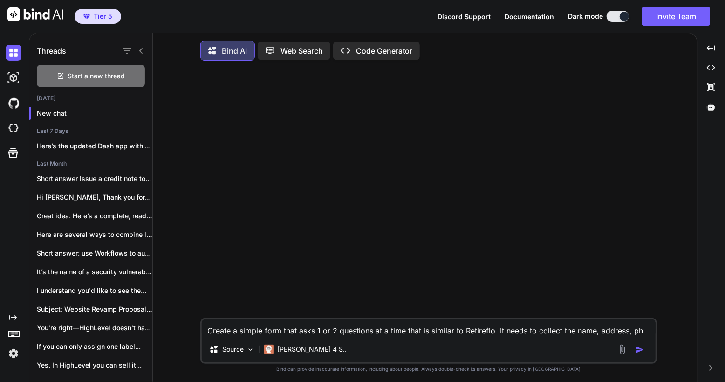
type textarea "x"
type textarea "Create a simple form that asks 1 or 2 questions at a time that is similar to Re…"
type textarea "x"
type textarea "Create a simple form that asks 1 or 2 questions at a time that is similar to Re…"
type textarea "x"
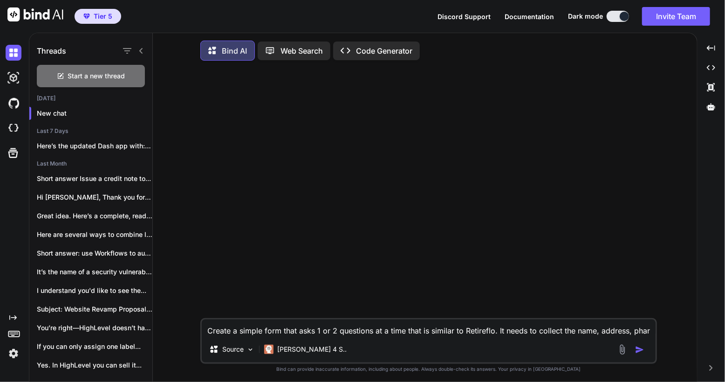
type textarea "Create a simple form that asks 1 or 2 questions at a time that is similar to Re…"
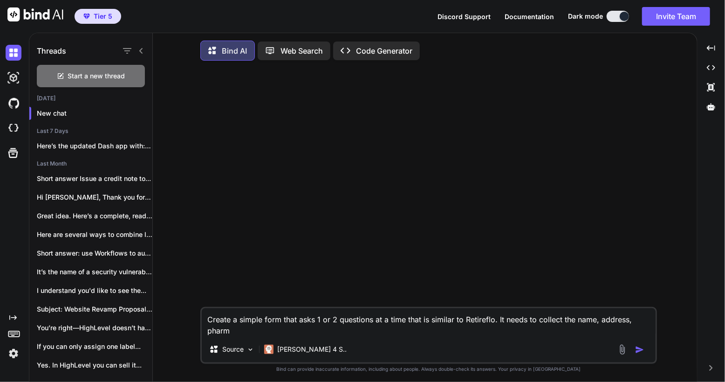
type textarea "x"
type textarea "Create a simple form that asks 1 or 2 questions at a time that is similar to Re…"
type textarea "x"
type textarea "Create a simple form that asks 1 or 2 questions at a time that is similar to Re…"
type textarea "x"
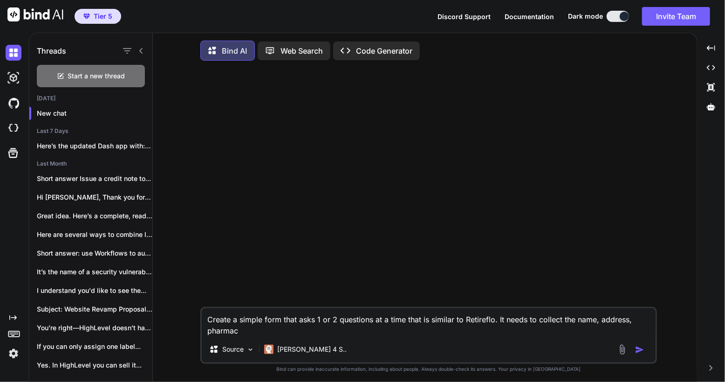
type textarea "Create a simple form that asks 1 or 2 questions at a time that is similar to Re…"
type textarea "x"
type textarea "Create a simple form that asks 1 or 2 questions at a time that is similar to Re…"
type textarea "x"
type textarea "Create a simple form that asks 1 or 2 questions at a time that is similar to Re…"
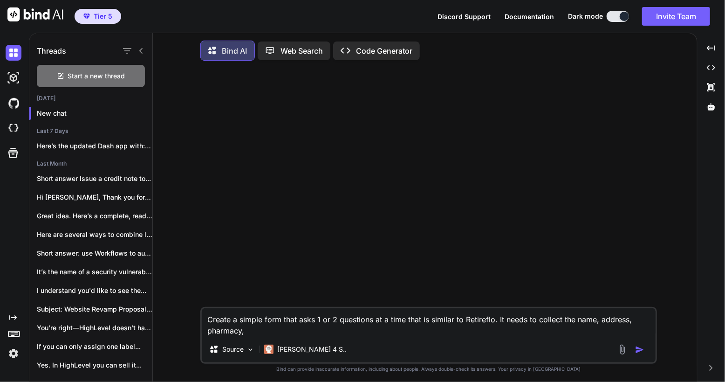
type textarea "x"
type textarea "Create a simple form that asks 1 or 2 questions at a time that is similar to Re…"
type textarea "x"
type textarea "Create a simple form that asks 1 or 2 questions at a time that is similar to Re…"
type textarea "x"
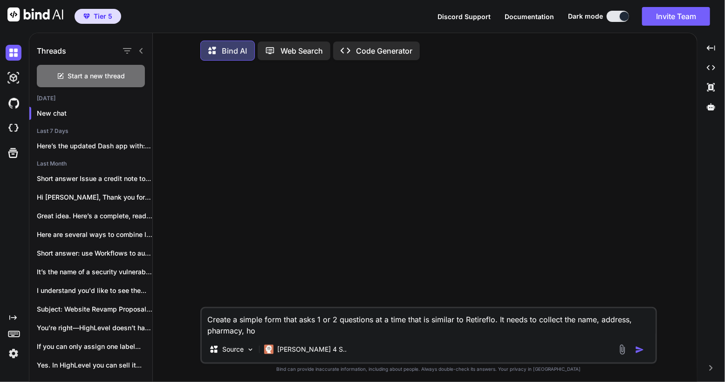
type textarea "Create a simple form that asks 1 or 2 questions at a time that is similar to Re…"
type textarea "x"
type textarea "Create a simple form that asks 1 or 2 questions at a time that is similar to Re…"
type textarea "x"
type textarea "Create a simple form that asks 1 or 2 questions at a time that is similar to Re…"
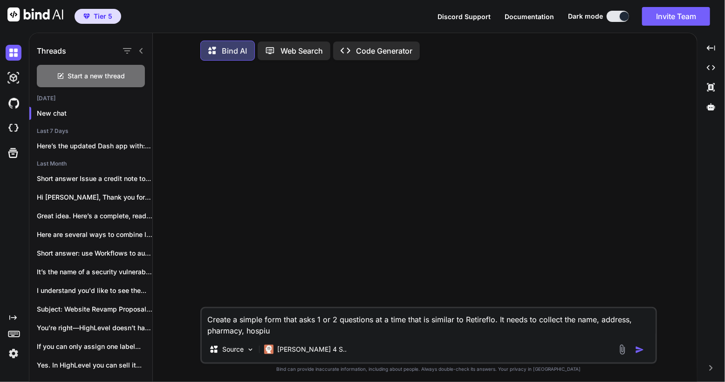
type textarea "x"
type textarea "Create a simple form that asks 1 or 2 questions at a time that is similar to Re…"
type textarea "x"
type textarea "Create a simple form that asks 1 or 2 questions at a time that is similar to Re…"
type textarea "x"
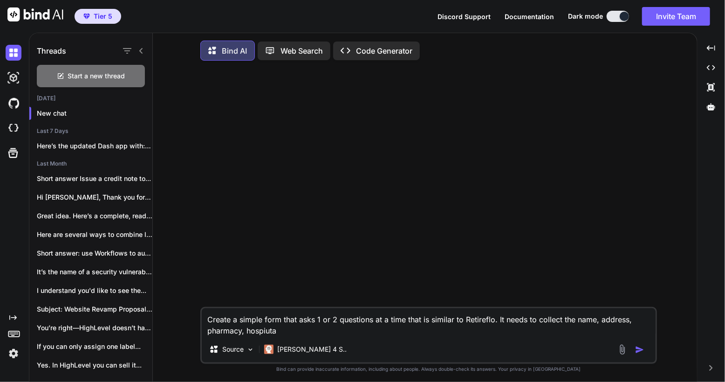
type textarea "Create a simple form that asks 1 or 2 questions at a time that is similar to Re…"
type textarea "x"
type textarea "Create a simple form that asks 1 or 2 questions at a time that is similar to Re…"
type textarea "x"
type textarea "Create a simple form that asks 1 or 2 questions at a time that is similar to Re…"
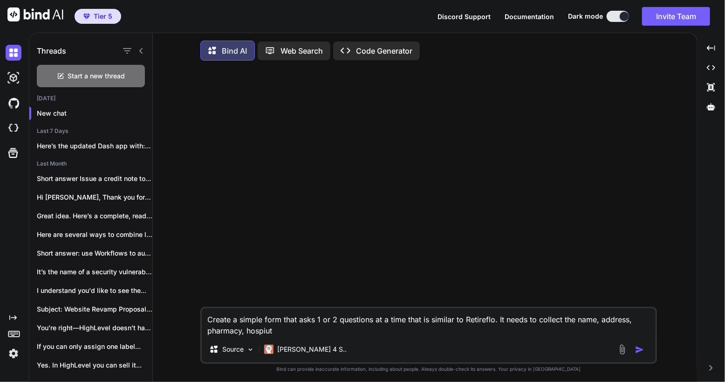
type textarea "x"
type textarea "Create a simple form that asks 1 or 2 questions at a time that is similar to Re…"
type textarea "x"
type textarea "Create a simple form that asks 1 or 2 questions at a time that is similar to Re…"
type textarea "x"
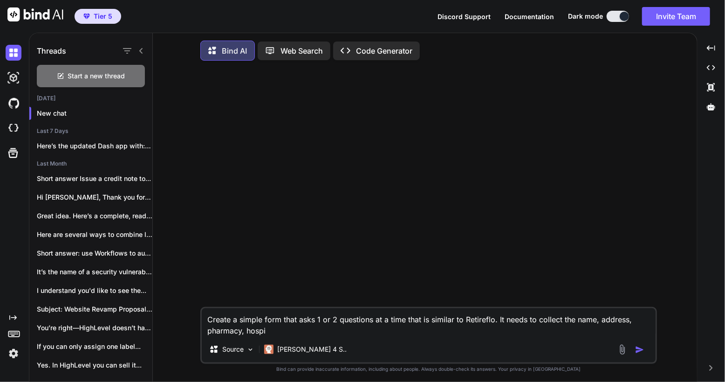
type textarea "Create a simple form that asks 1 or 2 questions at a time that is similar to Re…"
type textarea "x"
type textarea "Create a simple form that asks 1 or 2 questions at a time that is similar to Re…"
type textarea "x"
type textarea "Create a simple form that asks 1 or 2 questions at a time that is similar to Re…"
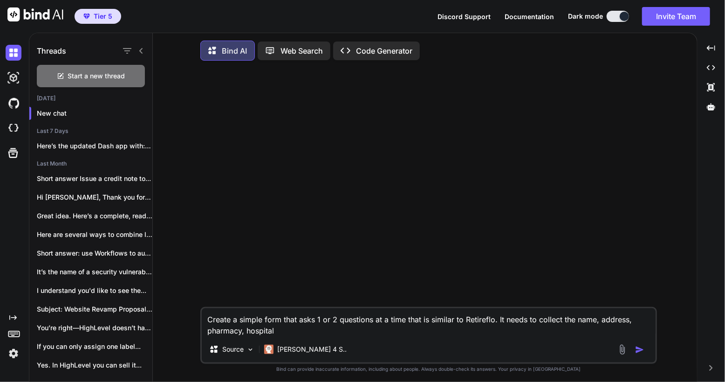
type textarea "x"
type textarea "Create a simple form that asks 1 or 2 questions at a time that is similar to Re…"
type textarea "x"
type textarea "Create a simple form that asks 1 or 2 questions at a time that is similar to Re…"
type textarea "x"
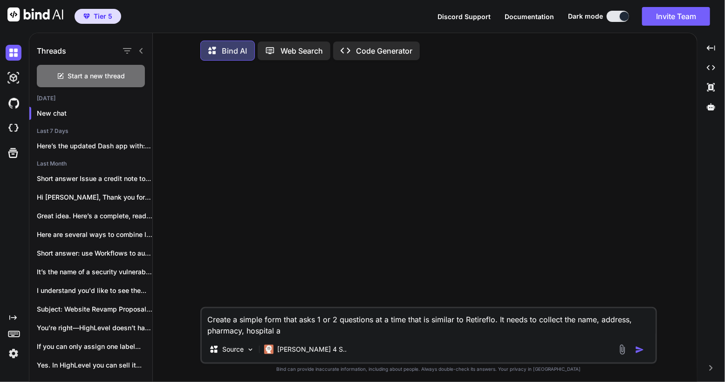
type textarea "Create a simple form that asks 1 or 2 questions at a time that is similar to Re…"
type textarea "x"
type textarea "Create a simple form that asks 1 or 2 questions at a time that is similar to Re…"
type textarea "x"
type textarea "Create a simple form that asks 1 or 2 questions at a time that is similar to Re…"
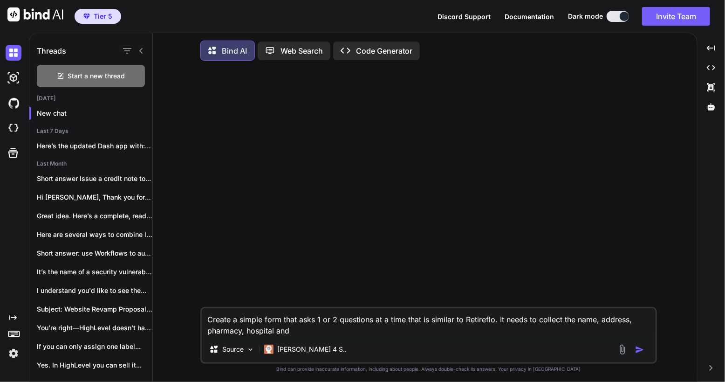
type textarea "x"
type textarea "Create a simple form that asks 1 or 2 questions at a time that is similar to Re…"
type textarea "x"
type textarea "Create a simple form that asks 1 or 2 questions at a time that is similar to Re…"
type textarea "x"
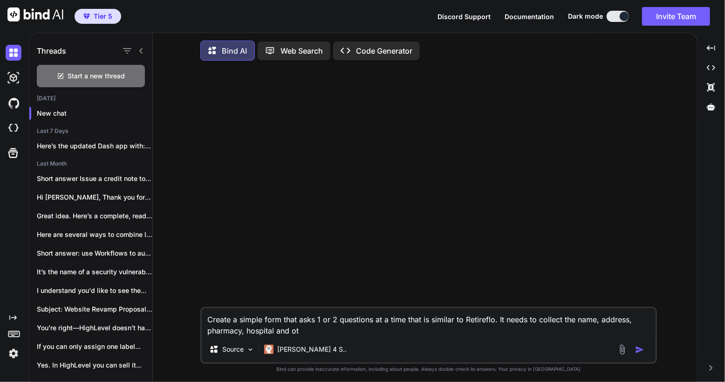
type textarea "Create a simple form that asks 1 or 2 questions at a time that is similar to Re…"
type textarea "x"
type textarea "Create a simple form that asks 1 or 2 questions at a time that is similar to Re…"
type textarea "x"
type textarea "Create a simple form that asks 1 or 2 questions at a time that is similar to Re…"
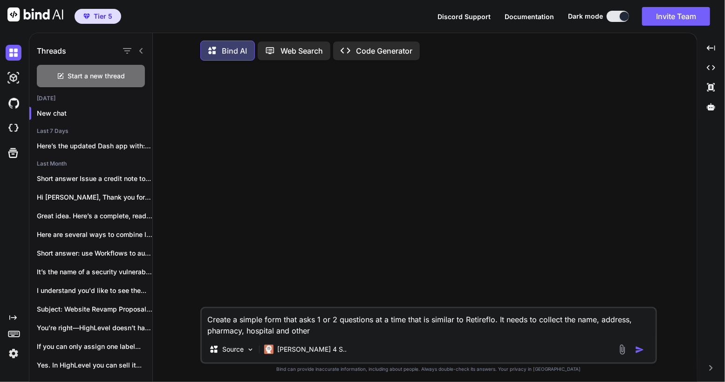
type textarea "x"
type textarea "Create a simple form that asks 1 or 2 questions at a time that is similar to Re…"
type textarea "x"
type textarea "Create a simple form that asks 1 or 2 questions at a time that is similar to Re…"
type textarea "x"
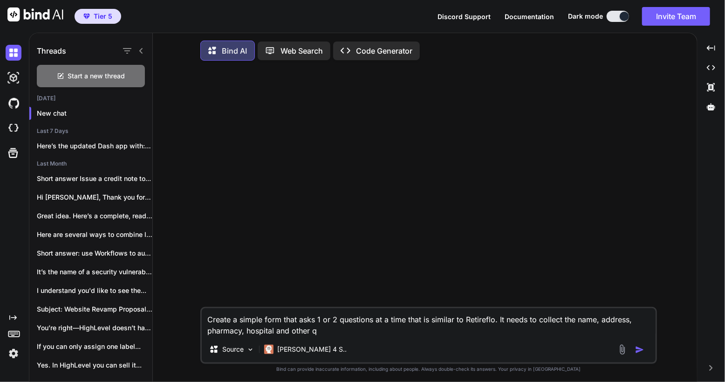
type textarea "Create a simple form that asks 1 or 2 questions at a time that is similar to Re…"
type textarea "x"
type textarea "Create a simple form that asks 1 or 2 questions at a time that is similar to Re…"
type textarea "x"
type textarea "Create a simple form that asks 1 or 2 questions at a time that is similar to Re…"
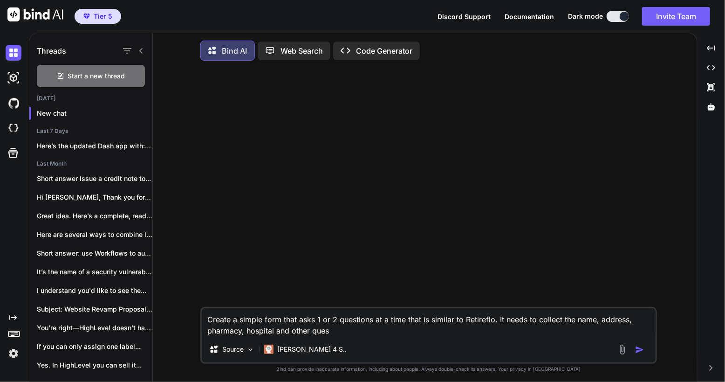
type textarea "x"
type textarea "Create a simple form that asks 1 or 2 questions at a time that is similar to Re…"
type textarea "x"
type textarea "Create a simple form that asks 1 or 2 questions at a time that is similar to Re…"
type textarea "x"
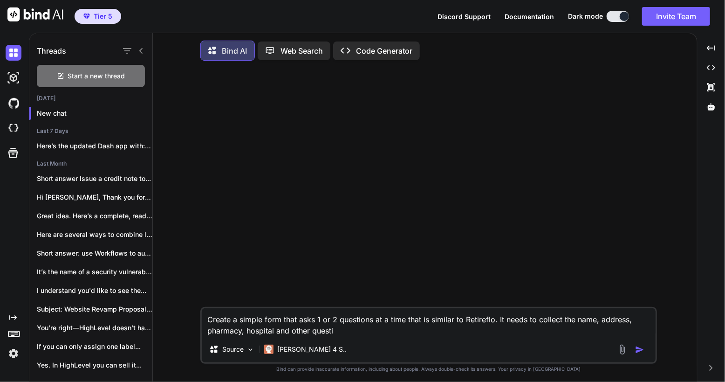
type textarea "Create a simple form that asks 1 or 2 questions at a time that is similar to Re…"
type textarea "x"
type textarea "Create a simple form that asks 1 or 2 questions at a time that is similar to Re…"
type textarea "x"
type textarea "Create a simple form that asks 1 or 2 questions at a time that is similar to Re…"
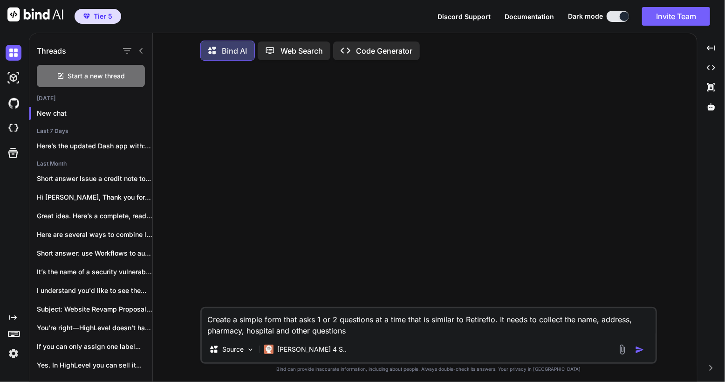
type textarea "x"
type textarea "Create a simple form that asks 1 or 2 questions at a time that is similar to Re…"
type textarea "x"
type textarea "Create a simple form that asks 1 or 2 questions at a time that is similar to Re…"
type textarea "x"
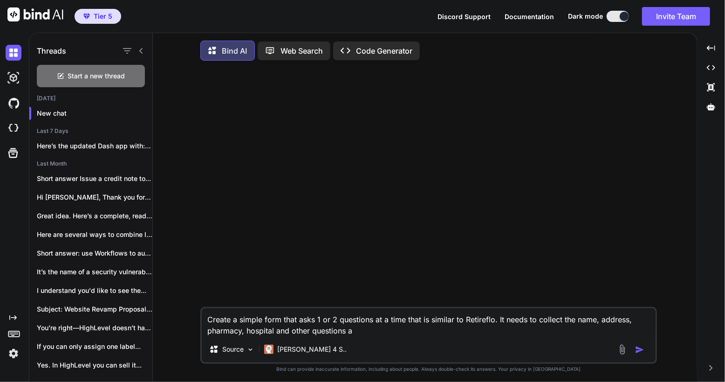
type textarea "Create a simple form that asks 1 or 2 questions at a time that is similar to Re…"
type textarea "x"
type textarea "Create a simple form that asks 1 or 2 questions at a time that is similar to Re…"
type textarea "x"
type textarea "Create a simple form that asks 1 or 2 questions at a time that is similar to Re…"
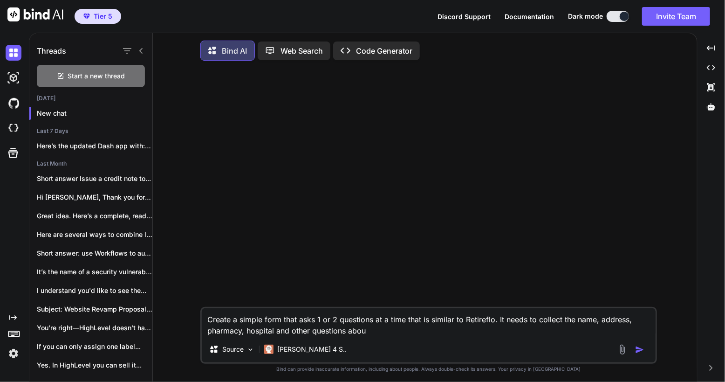
type textarea "x"
type textarea "Create a simple form that asks 1 or 2 questions at a time that is similar to Re…"
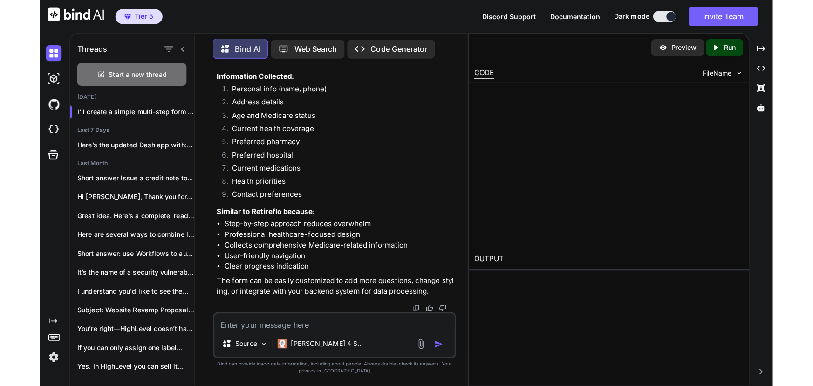
scroll to position [7616, 0]
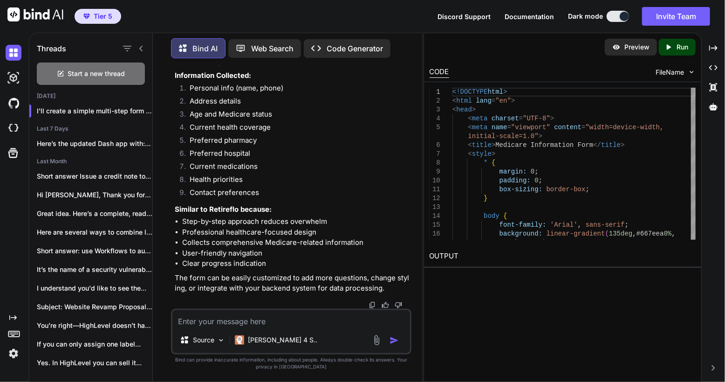
click at [689, 41] on div "Created with Pixso. Run" at bounding box center [677, 47] width 37 height 17
click at [505, 281] on link "[URL][DOMAIN_NAME]" at bounding box center [467, 277] width 75 height 9
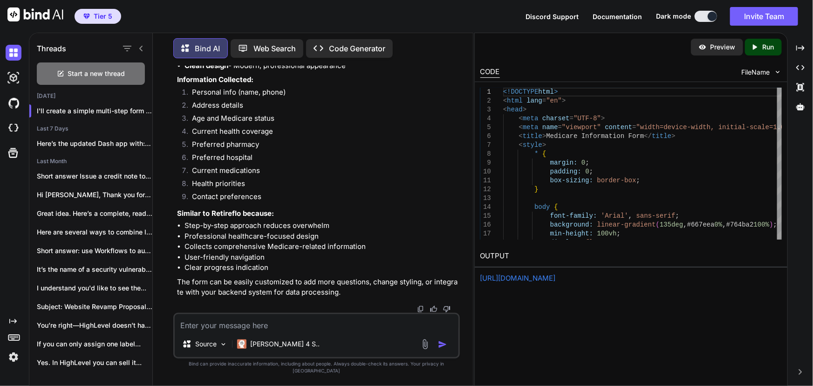
scroll to position [7048, 0]
click at [143, 46] on icon at bounding box center [140, 48] width 7 height 7
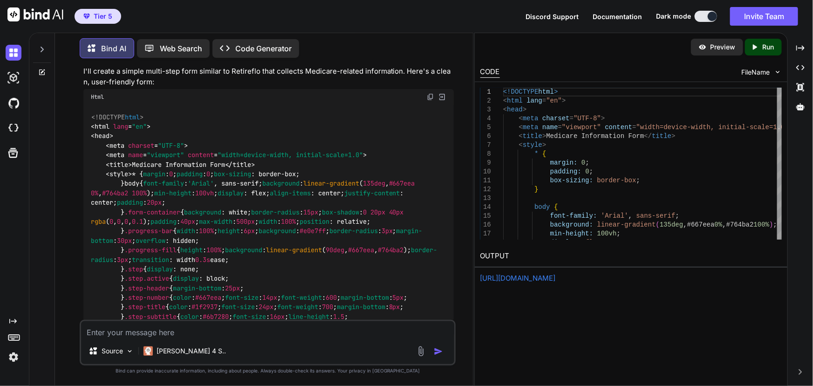
scroll to position [0, 0]
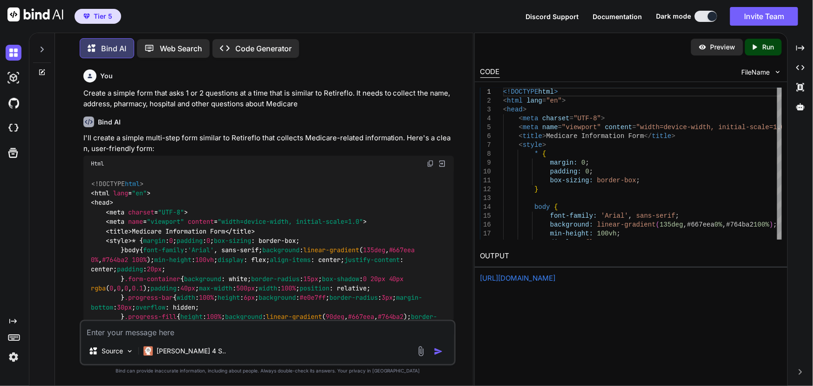
click at [219, 334] on textarea at bounding box center [268, 329] width 374 height 17
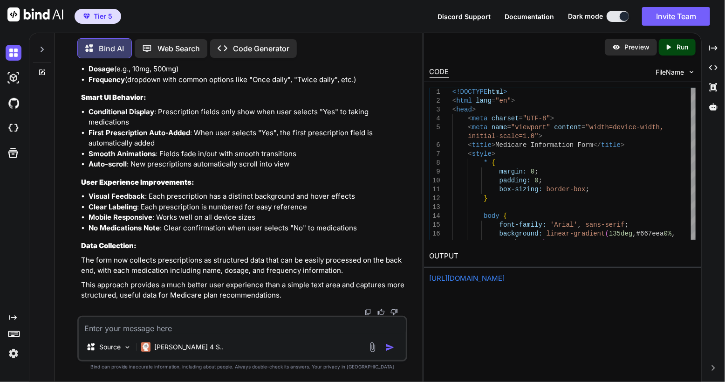
scroll to position [16178, 0]
click at [665, 47] on icon "Created with Pixso." at bounding box center [668, 47] width 8 height 8
click at [505, 276] on link "[URL][DOMAIN_NAME]" at bounding box center [467, 277] width 75 height 9
